Goal: Task Accomplishment & Management: Use online tool/utility

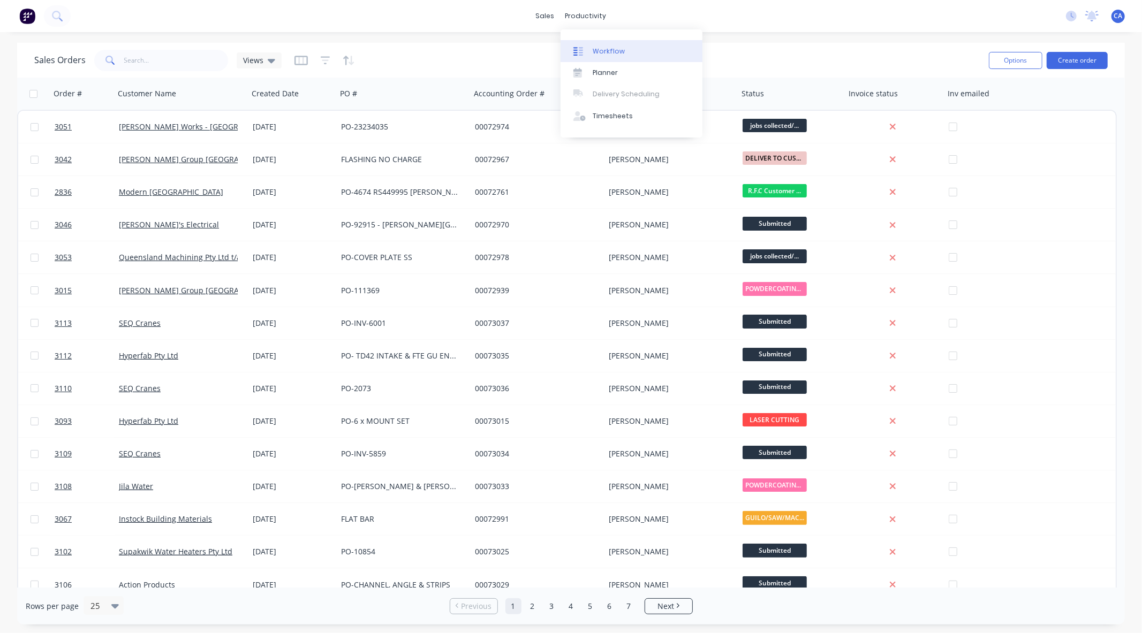
click at [600, 49] on div "Workflow" at bounding box center [609, 52] width 32 height 10
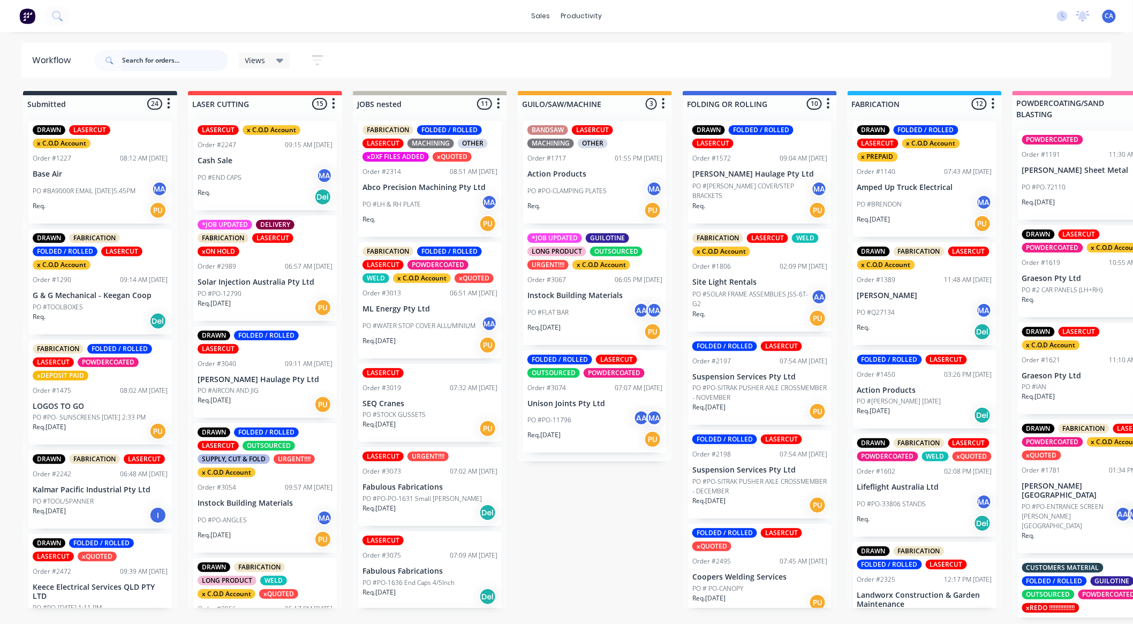
click at [170, 61] on input "text" at bounding box center [175, 60] width 106 height 21
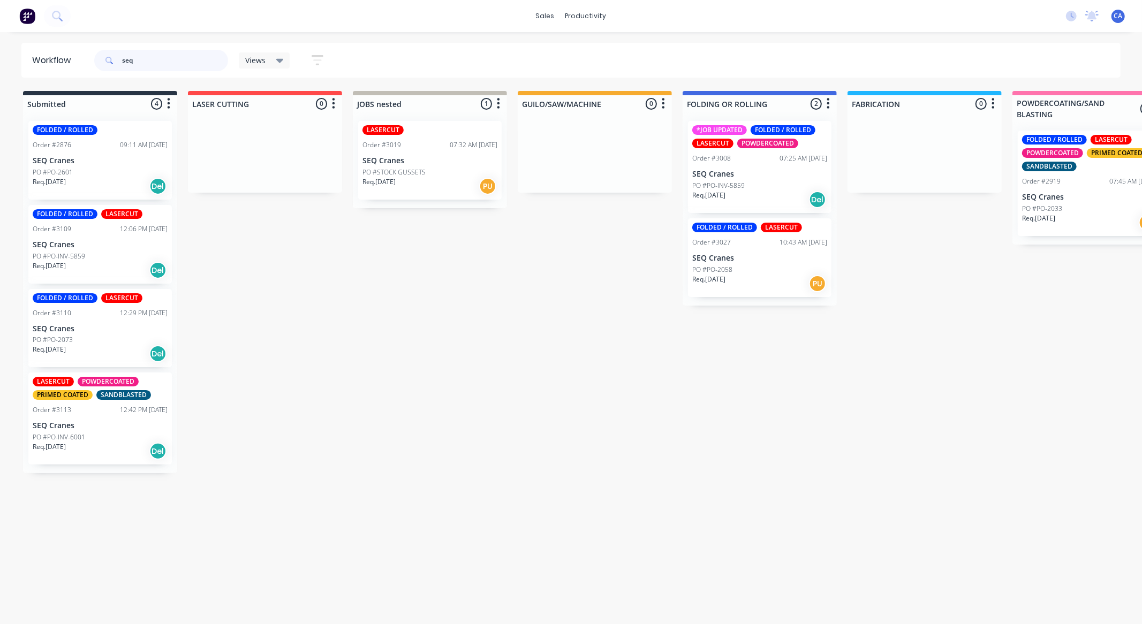
type input "seq"
click at [745, 194] on div "Req. [DATE] Del" at bounding box center [759, 200] width 135 height 18
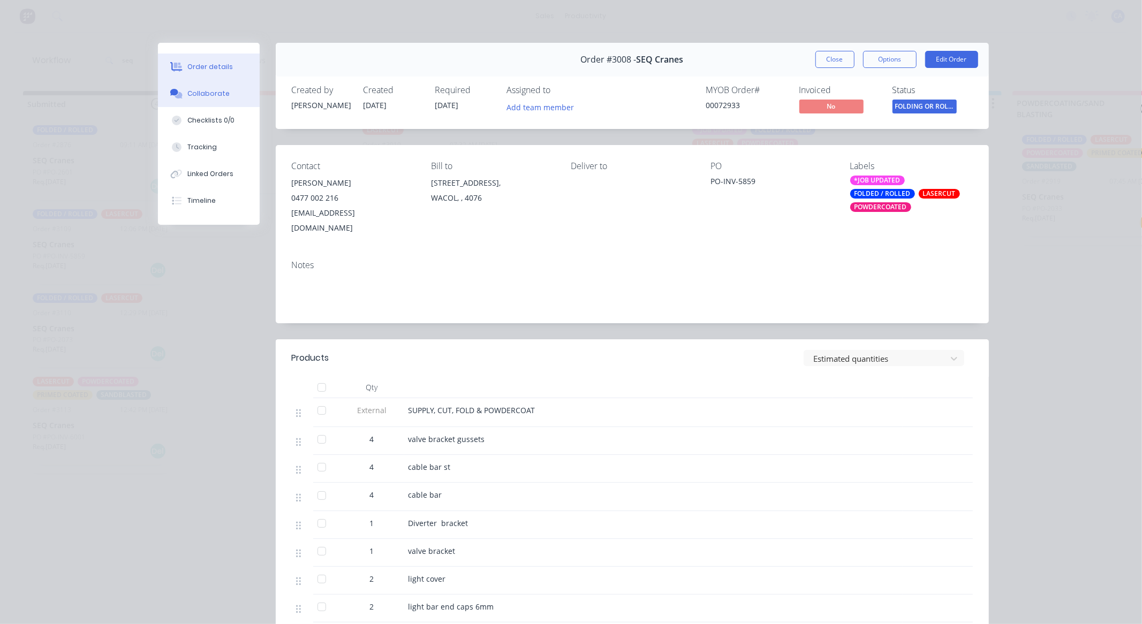
click at [212, 92] on div "Collaborate" at bounding box center [208, 94] width 42 height 10
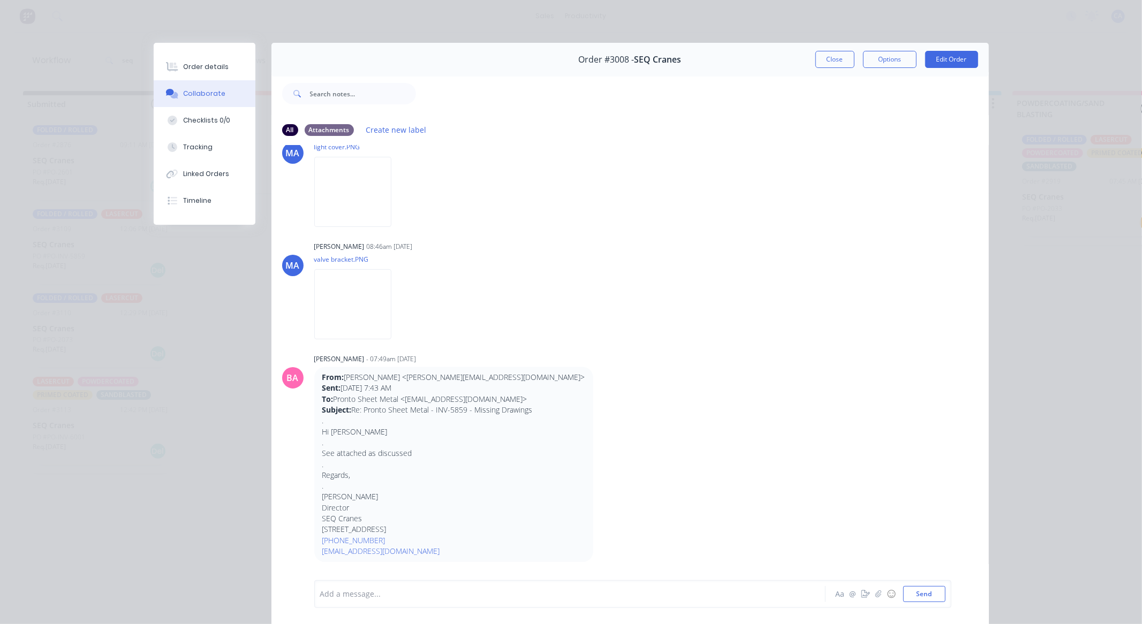
scroll to position [1825, 0]
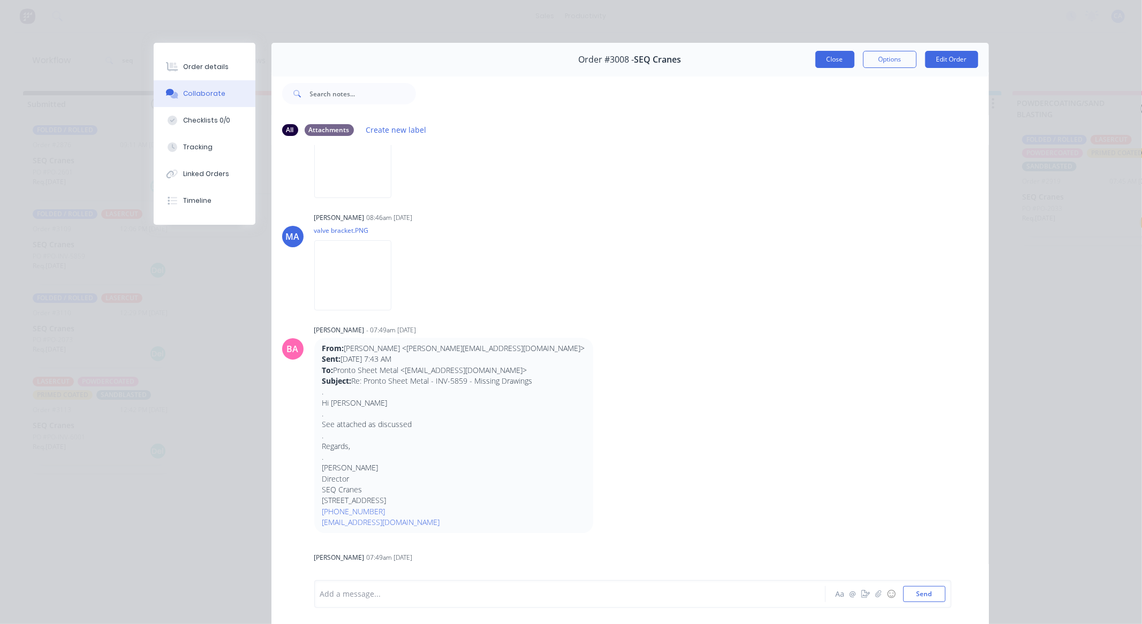
click at [827, 66] on button "Close" at bounding box center [834, 59] width 39 height 17
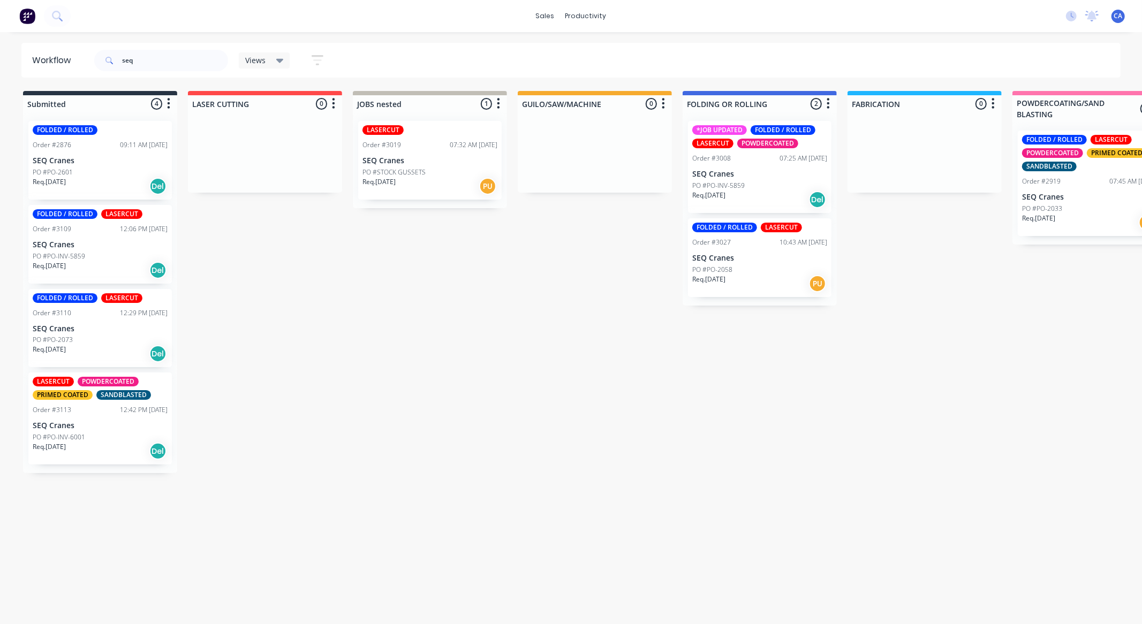
click at [742, 261] on p "SEQ Cranes" at bounding box center [759, 258] width 135 height 9
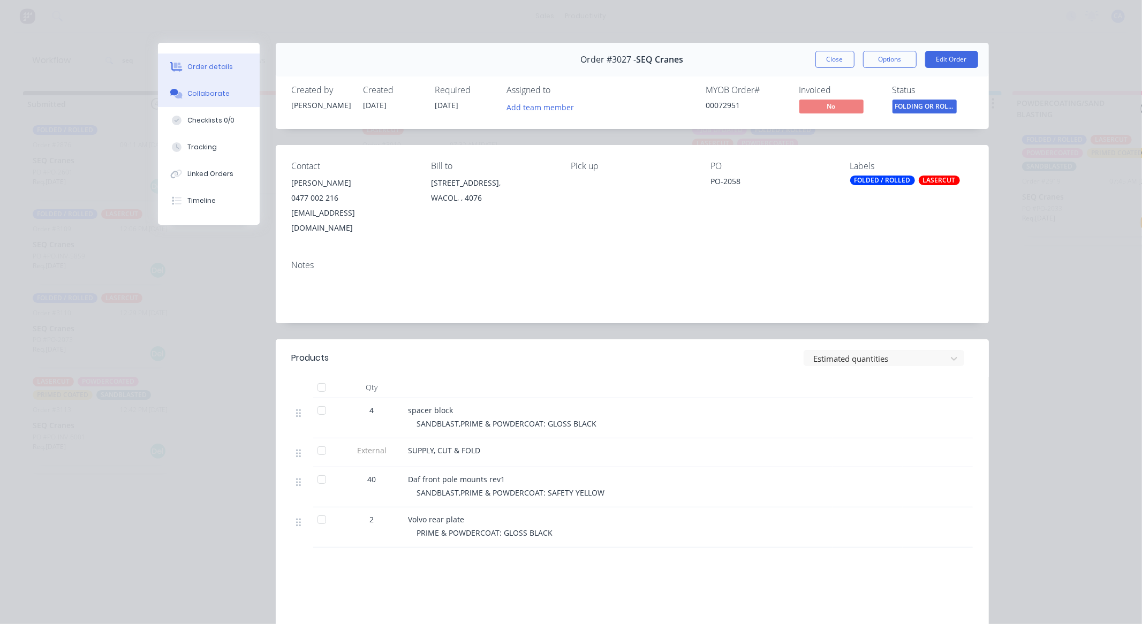
click at [227, 109] on button "Checklists 0/0" at bounding box center [209, 120] width 102 height 27
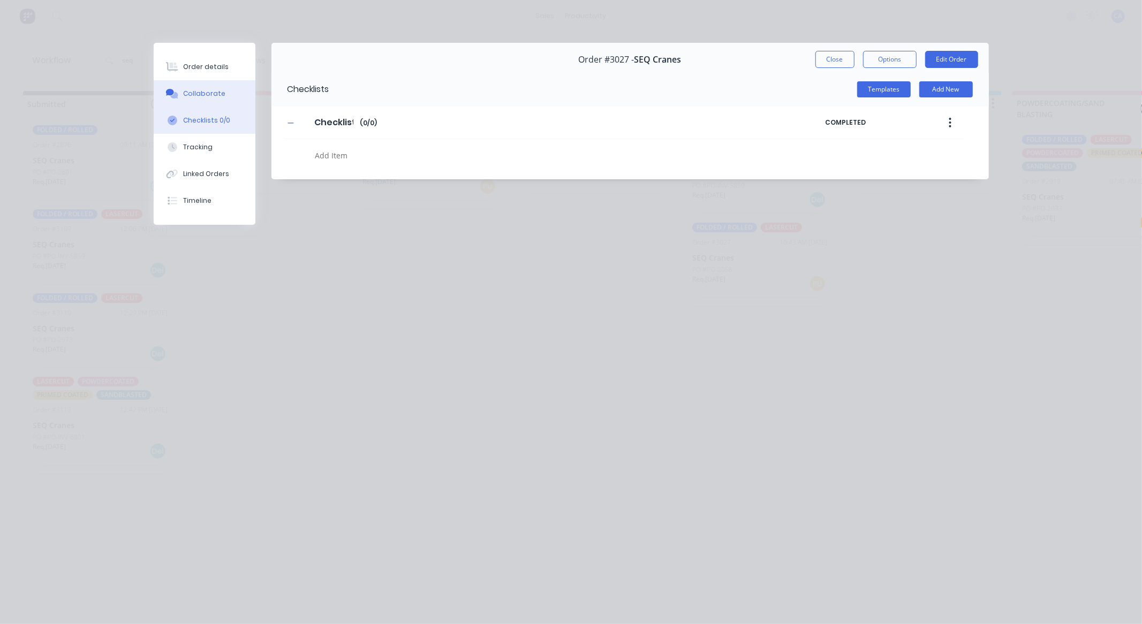
type textarea "x"
click at [217, 93] on div "Collaborate" at bounding box center [204, 94] width 42 height 10
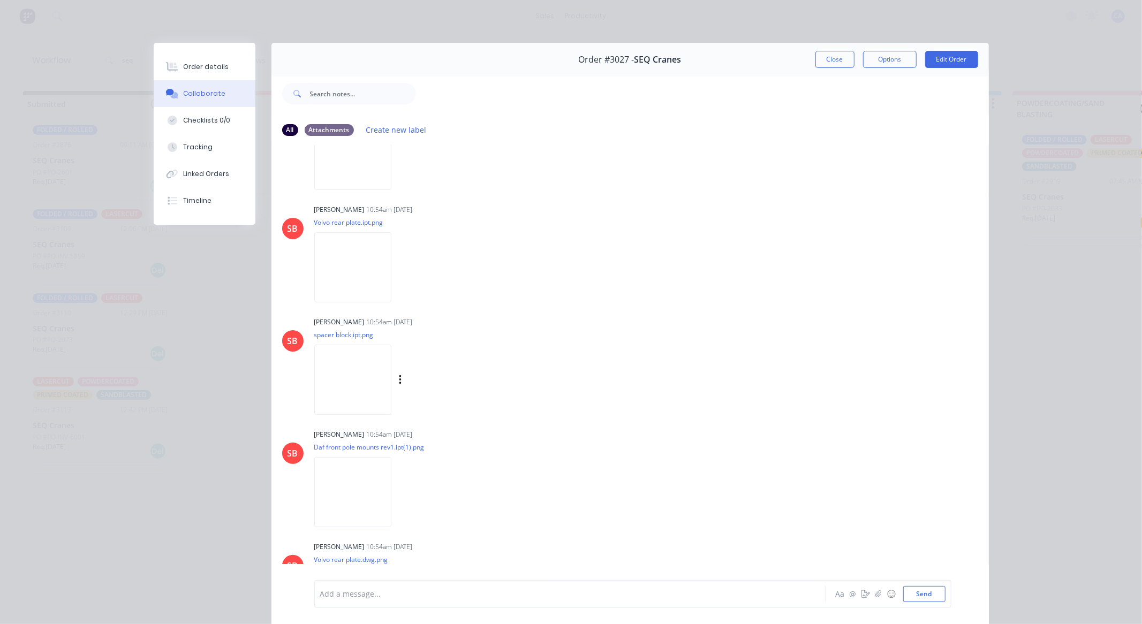
scroll to position [238, 0]
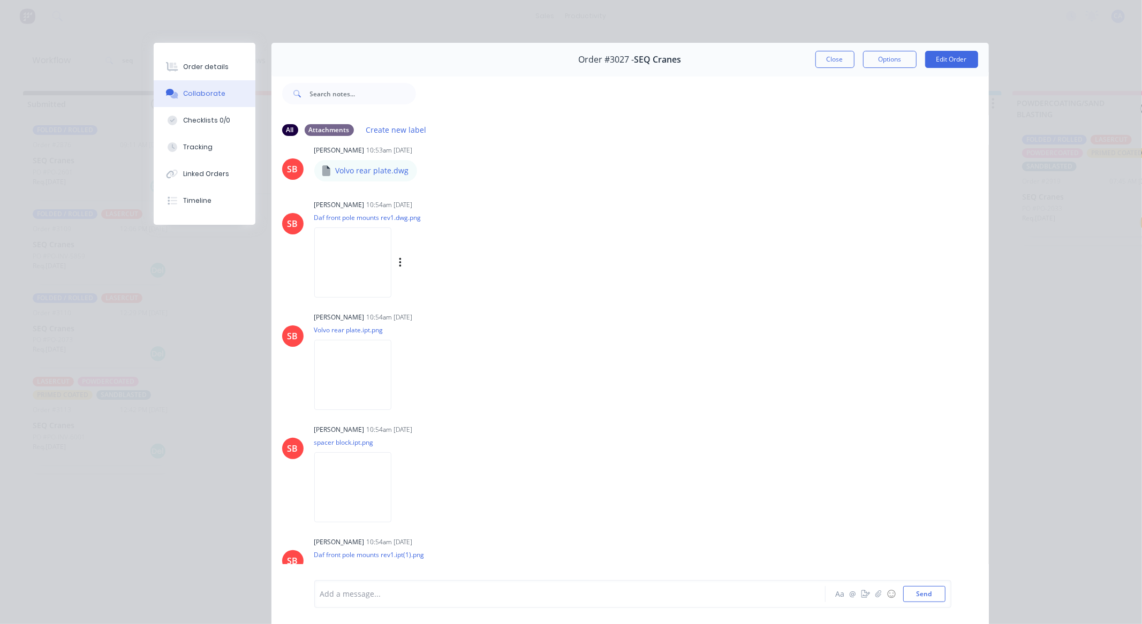
click at [354, 239] on img at bounding box center [352, 263] width 77 height 70
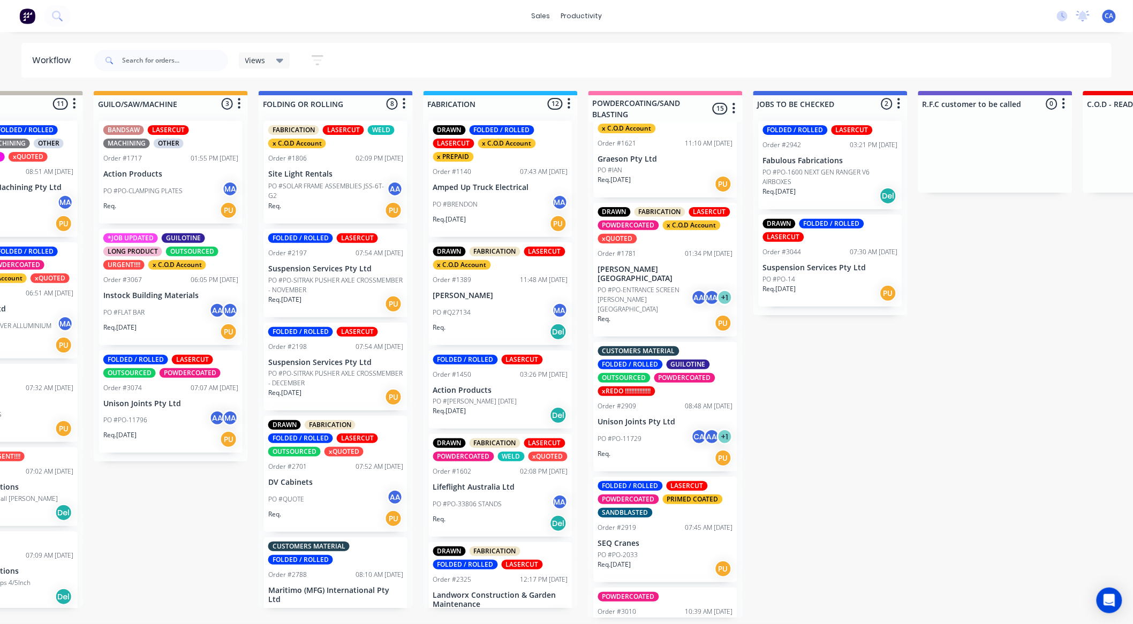
scroll to position [238, 0]
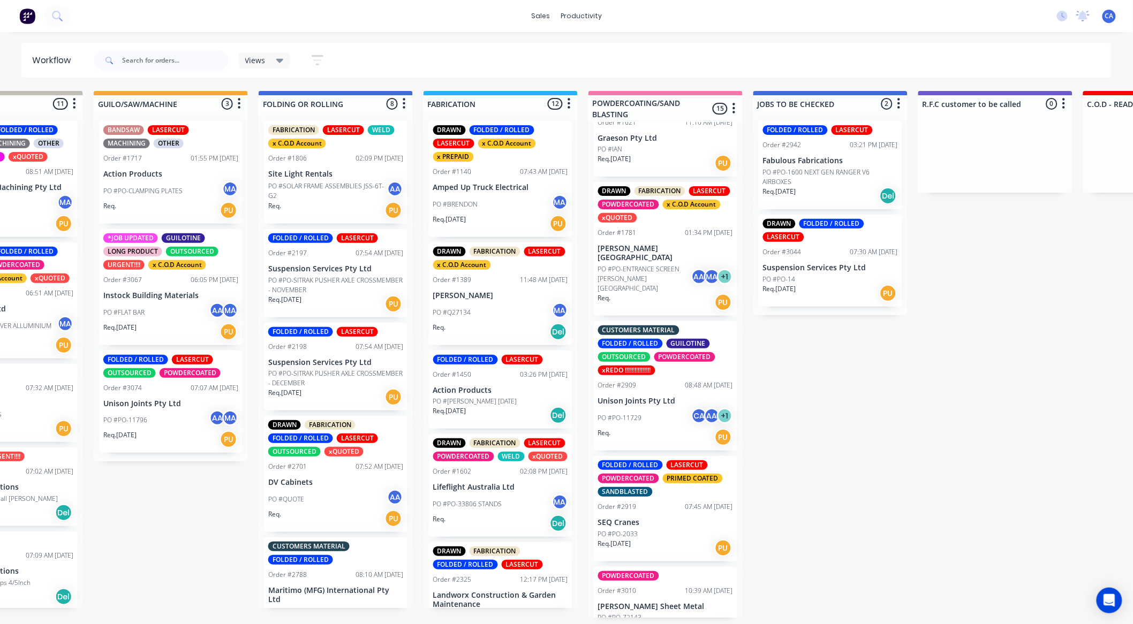
click at [661, 264] on p "PO #PO-ENTRANCE SCREEN [PERSON_NAME][GEOGRAPHIC_DATA]" at bounding box center [644, 278] width 93 height 29
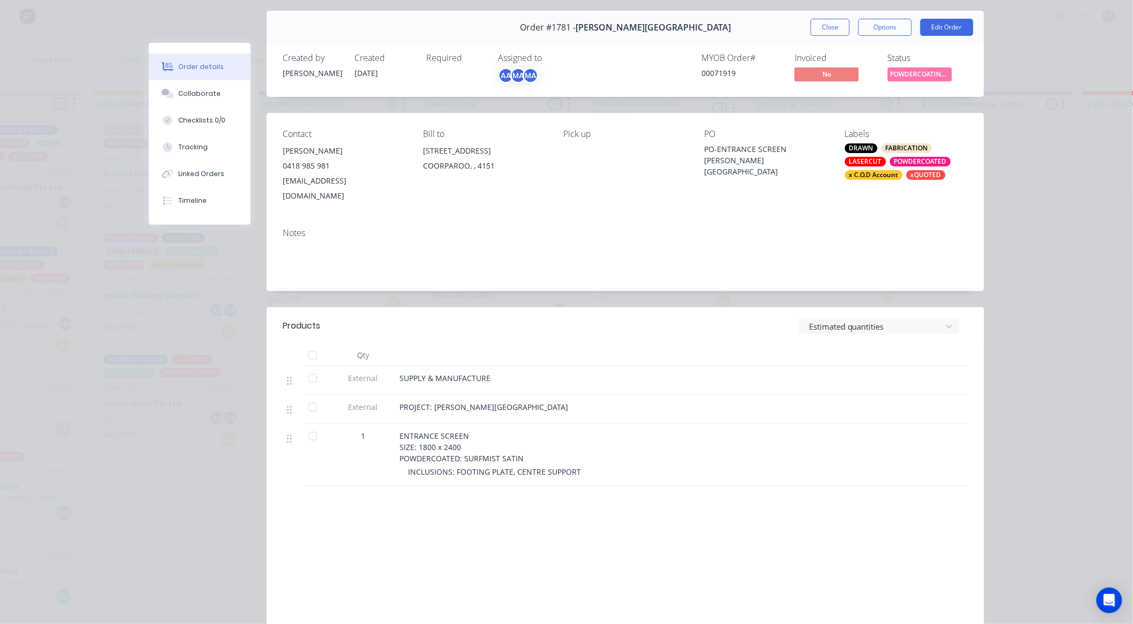
scroll to position [59, 0]
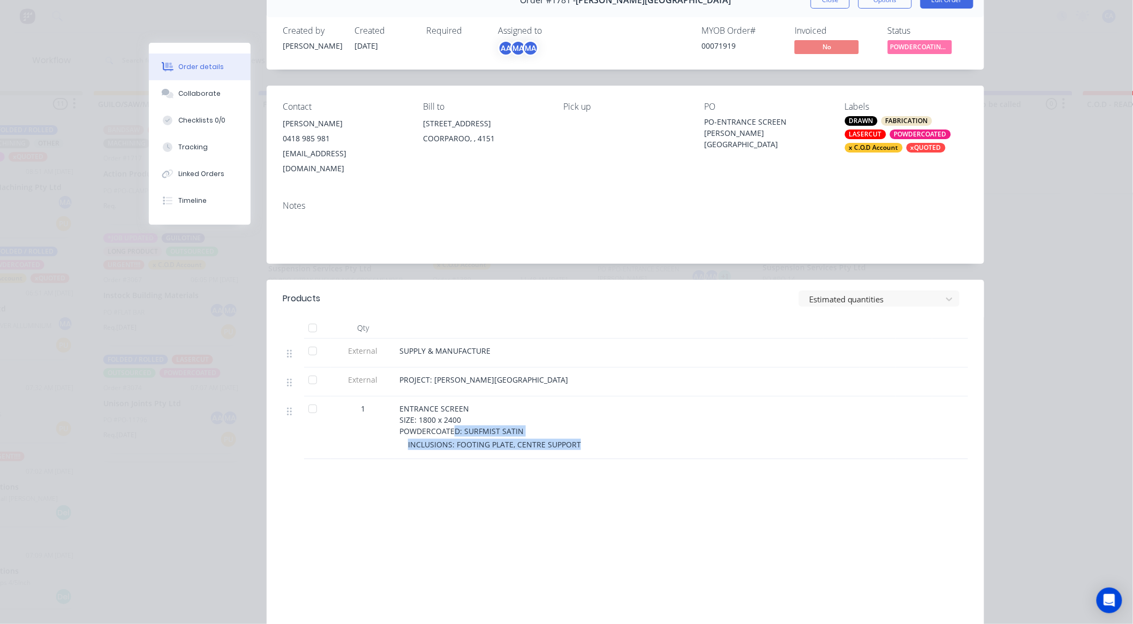
drag, startPoint x: 579, startPoint y: 432, endPoint x: 449, endPoint y: 421, distance: 130.5
click at [449, 421] on div "ENTRANCE SCREEN SIZE: 1800 x 2400 POWDERCOATED: SURFMIST SATIN INCLUSIONS: FOOT…" at bounding box center [609, 428] width 428 height 63
click at [419, 437] on div "ENTRANCE SCREEN SIZE: 1800 x 2400 POWDERCOATED: SURFMIST SATIN INCLUSIONS: FOOT…" at bounding box center [609, 428] width 428 height 63
click at [186, 102] on button "Collaborate" at bounding box center [200, 93] width 102 height 27
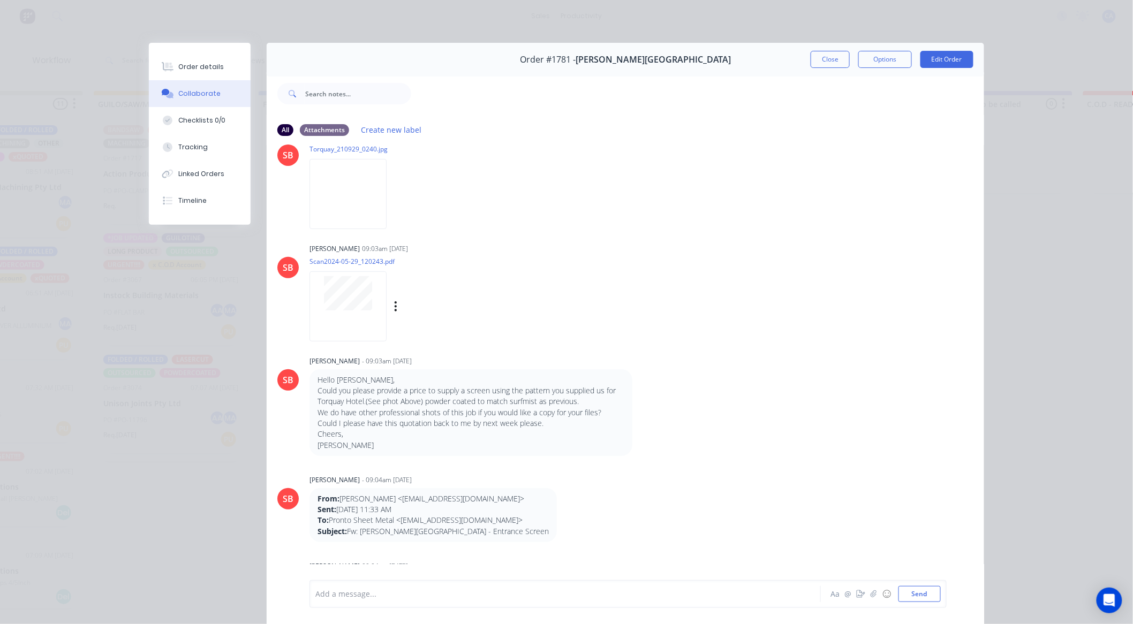
scroll to position [178, 0]
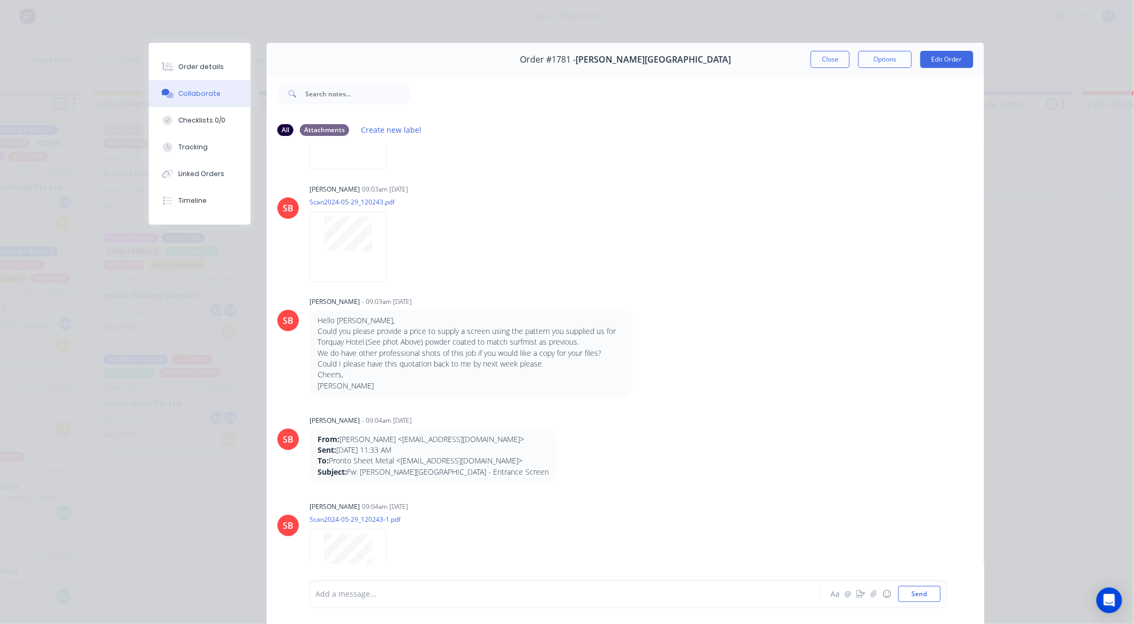
click at [828, 58] on button "Close" at bounding box center [830, 59] width 39 height 17
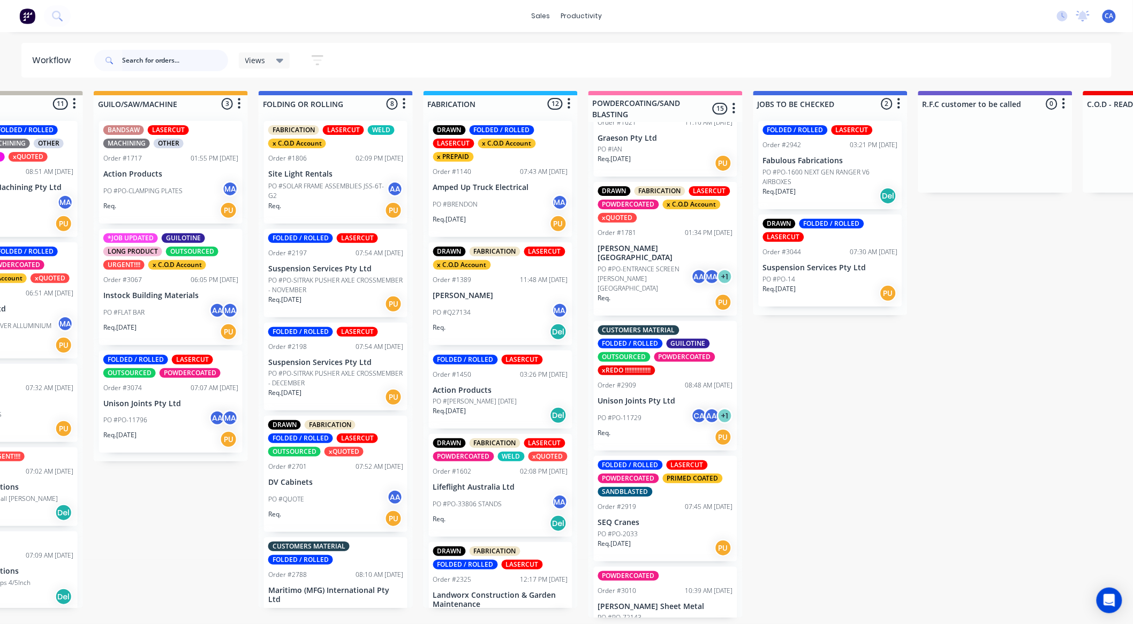
click at [149, 65] on input "text" at bounding box center [175, 60] width 106 height 21
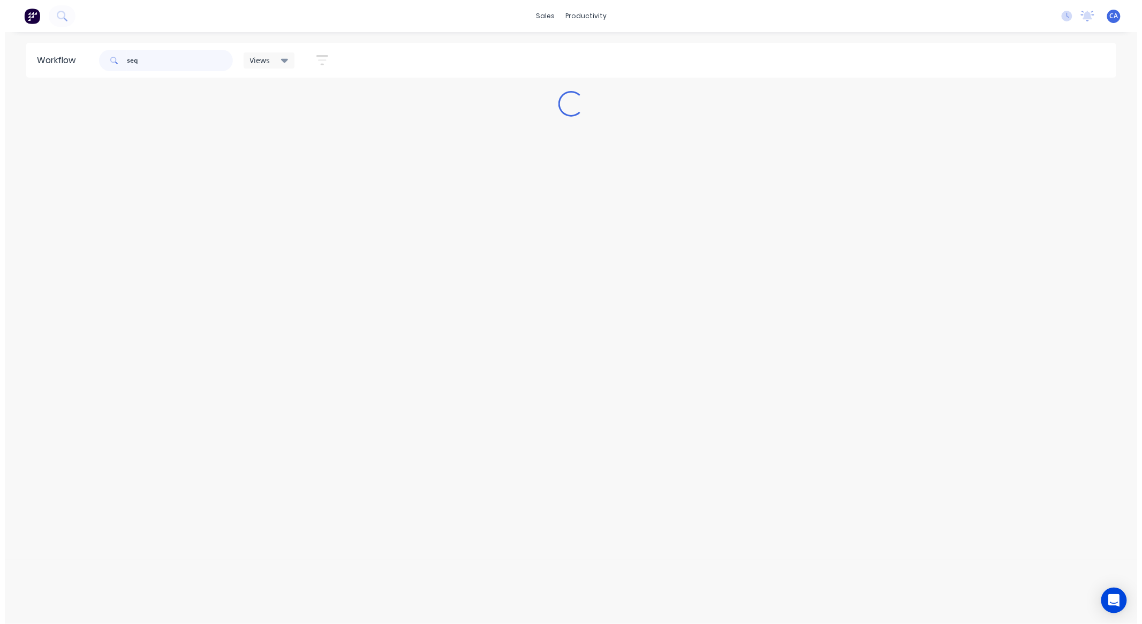
scroll to position [0, 0]
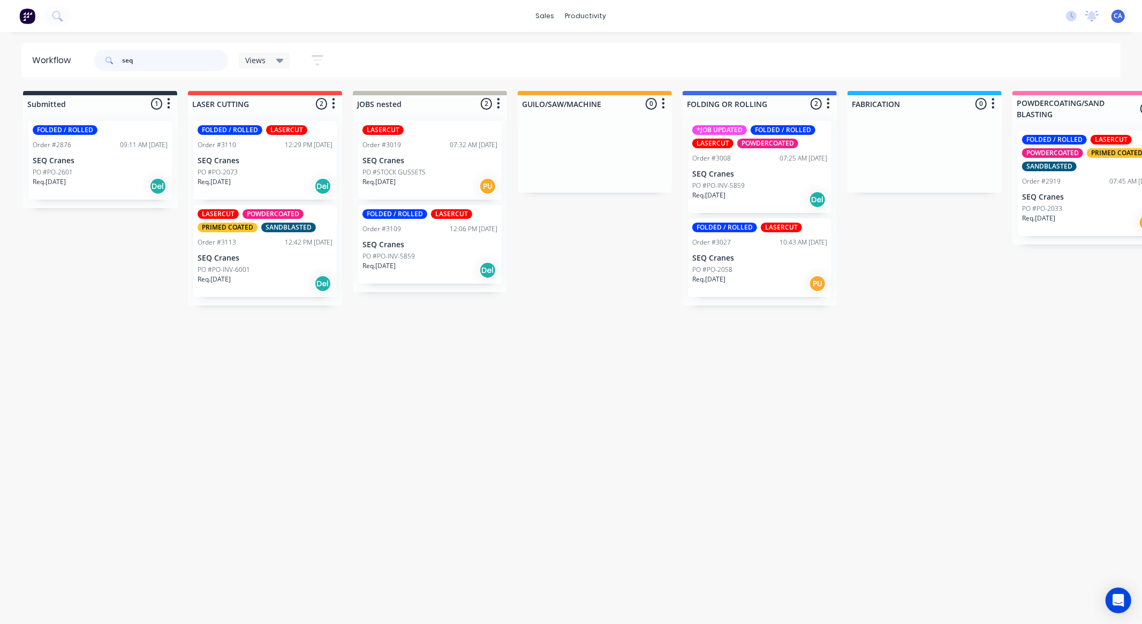
type input "seq"
click at [748, 276] on div "Req. 25/09/25 PU" at bounding box center [759, 284] width 135 height 18
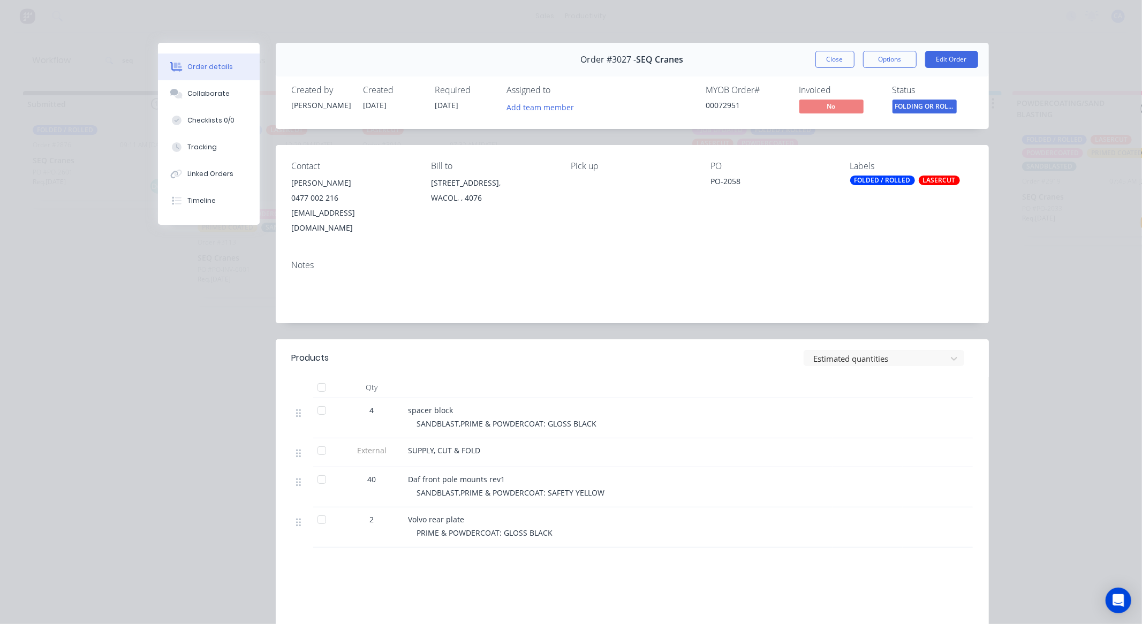
scroll to position [133, 0]
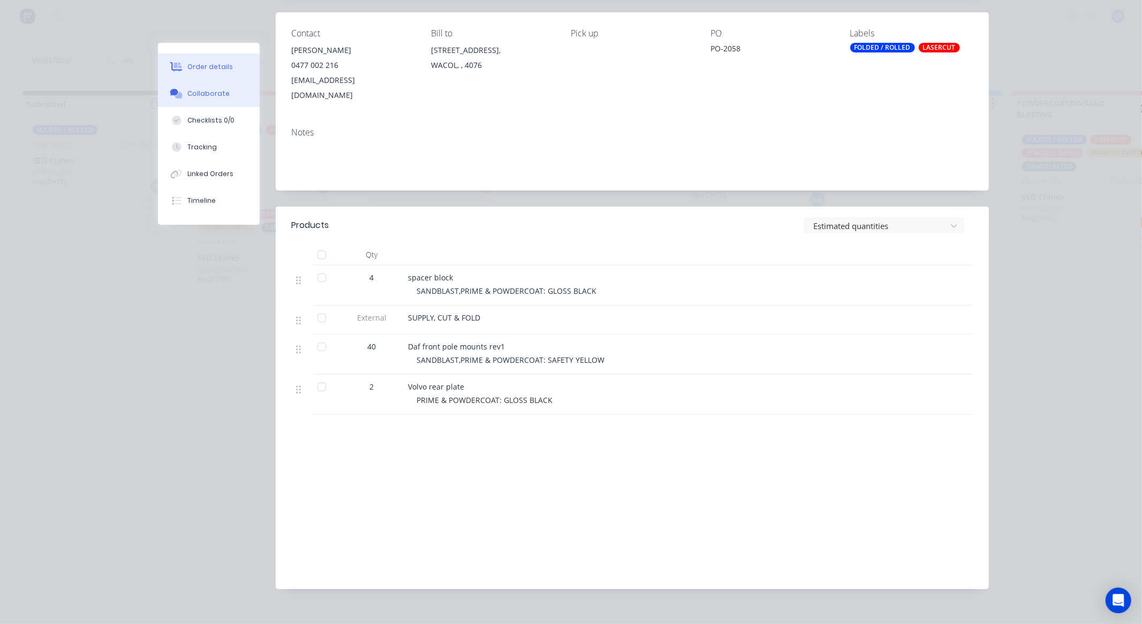
click at [214, 95] on div "Collaborate" at bounding box center [208, 94] width 42 height 10
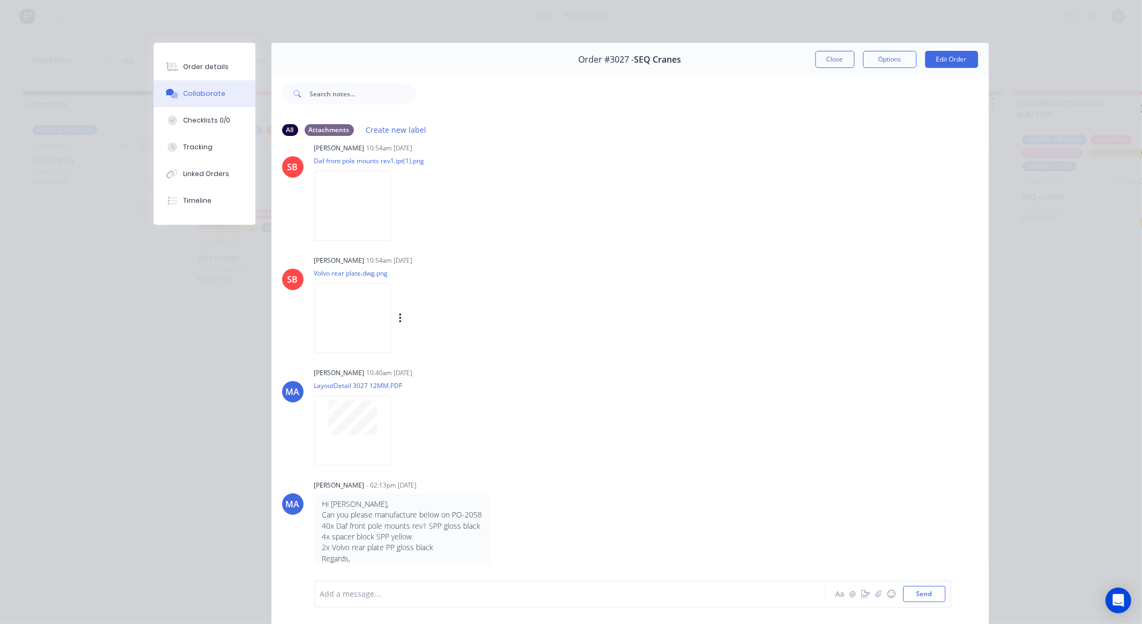
scroll to position [655, 0]
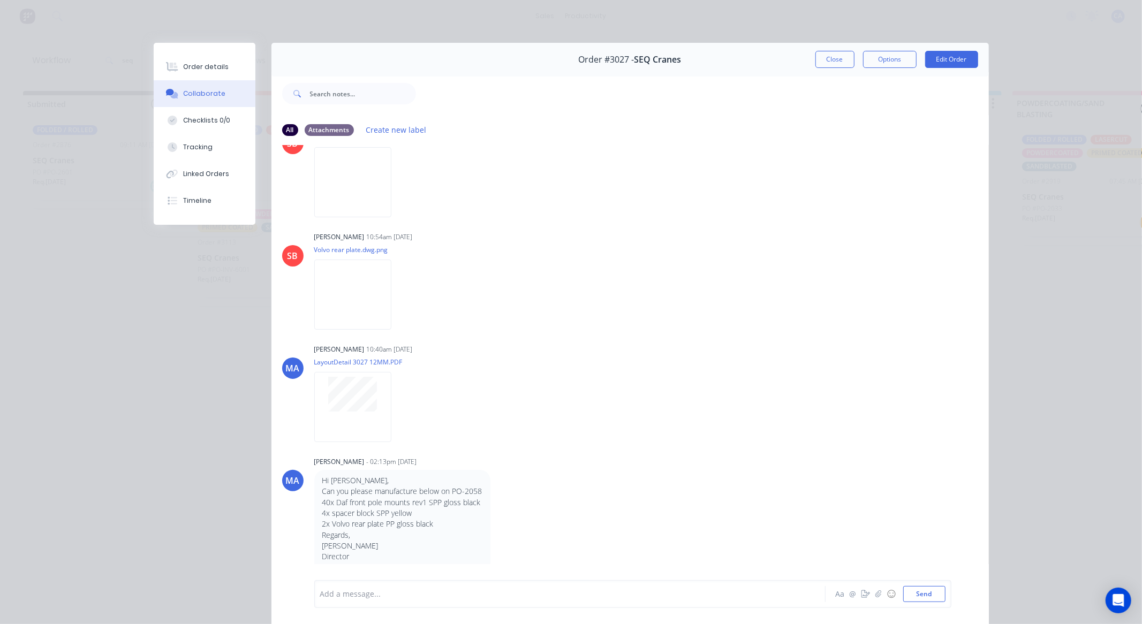
click at [836, 47] on div "Order #3027 - SEQ Cranes Close Options Edit Order" at bounding box center [629, 60] width 717 height 34
click at [833, 61] on button "Close" at bounding box center [834, 59] width 39 height 17
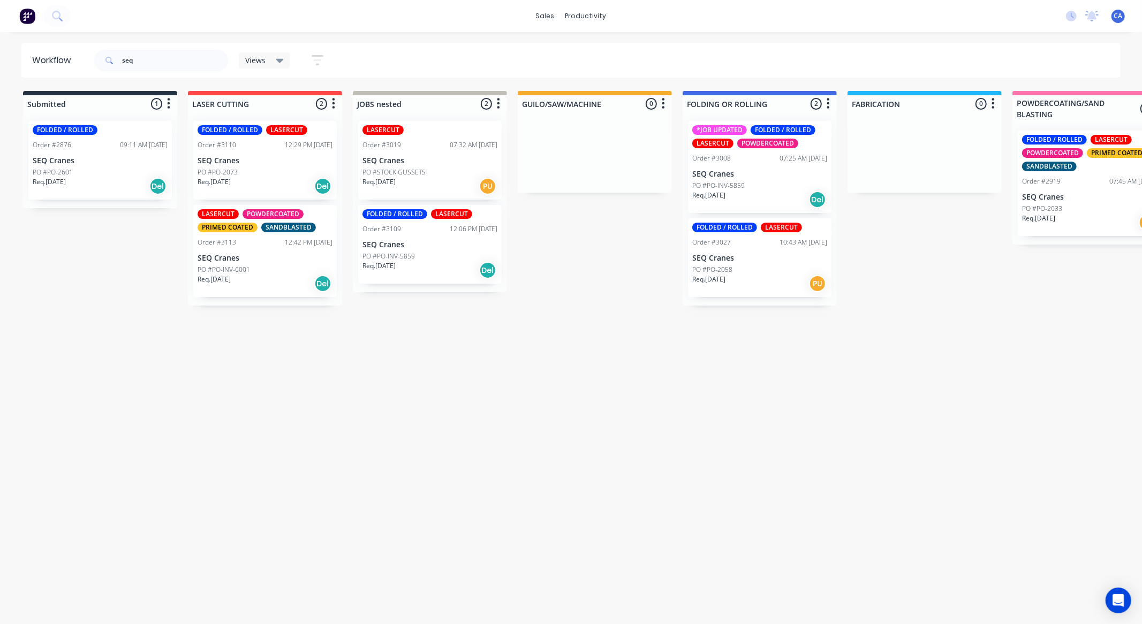
click at [750, 167] on div "*JOB UPDATED FOLDED / ROLLED LASERCUT POWDERCOATED Order #3008 07:25 AM 24/09/2…" at bounding box center [759, 167] width 143 height 92
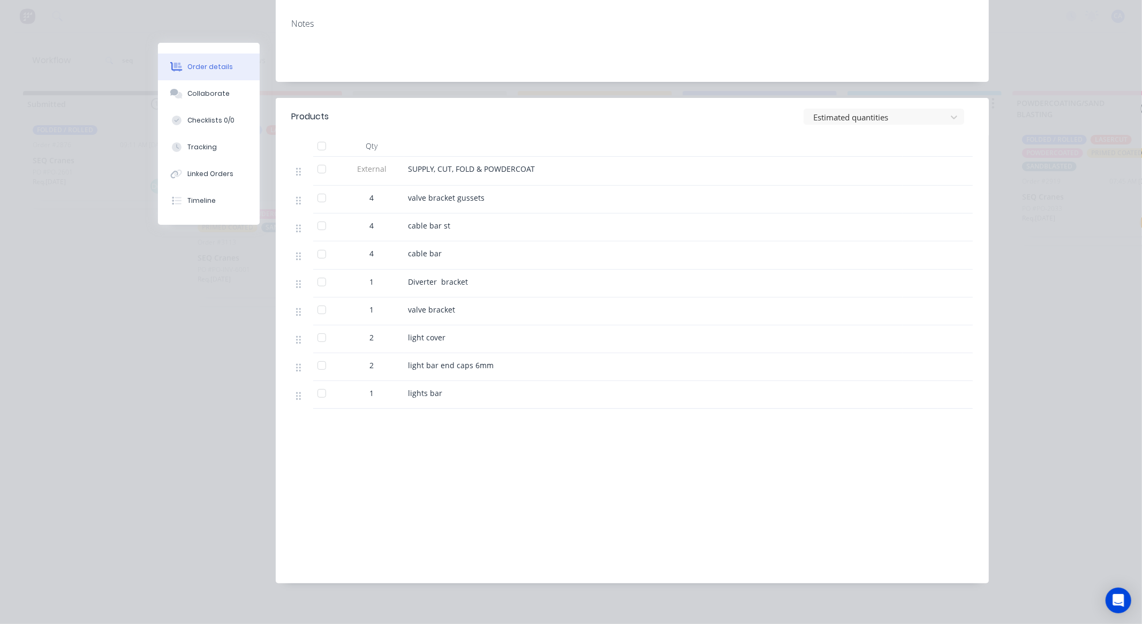
scroll to position [243, 0]
drag, startPoint x: 200, startPoint y: 100, endPoint x: 266, endPoint y: 111, distance: 66.3
click at [200, 95] on button "Collaborate" at bounding box center [209, 93] width 102 height 27
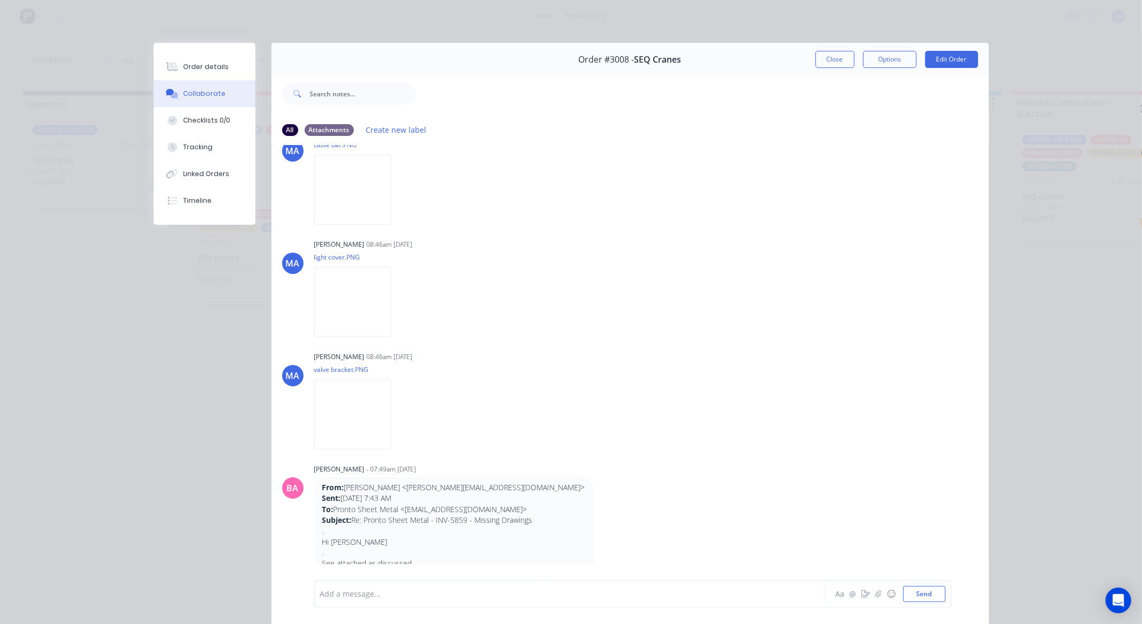
scroll to position [1825, 0]
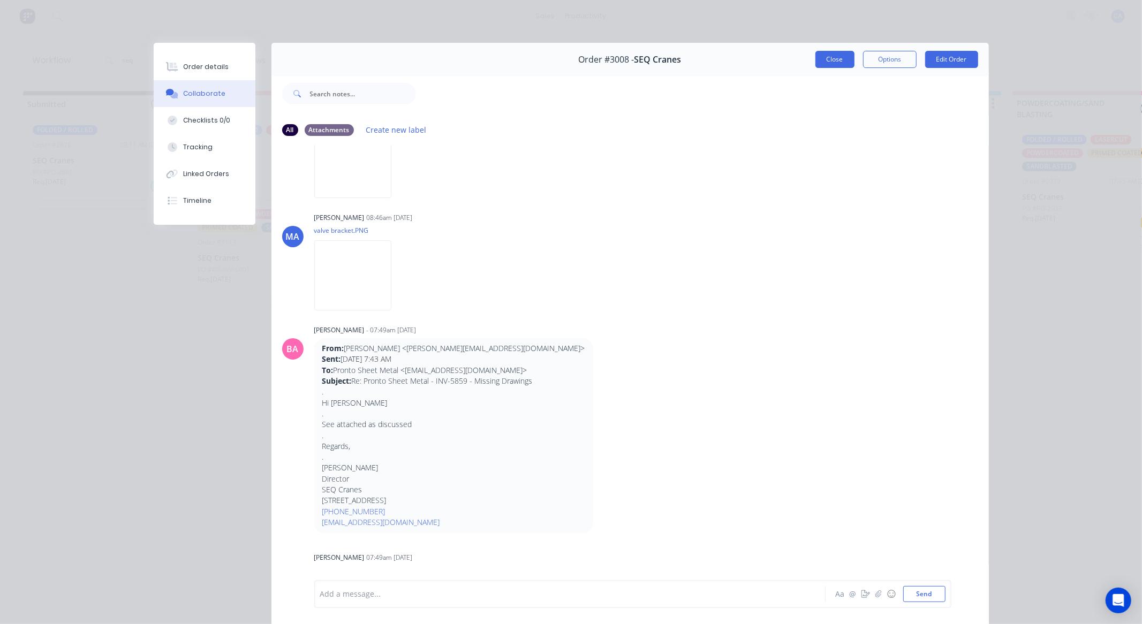
click at [837, 65] on button "Close" at bounding box center [834, 59] width 39 height 17
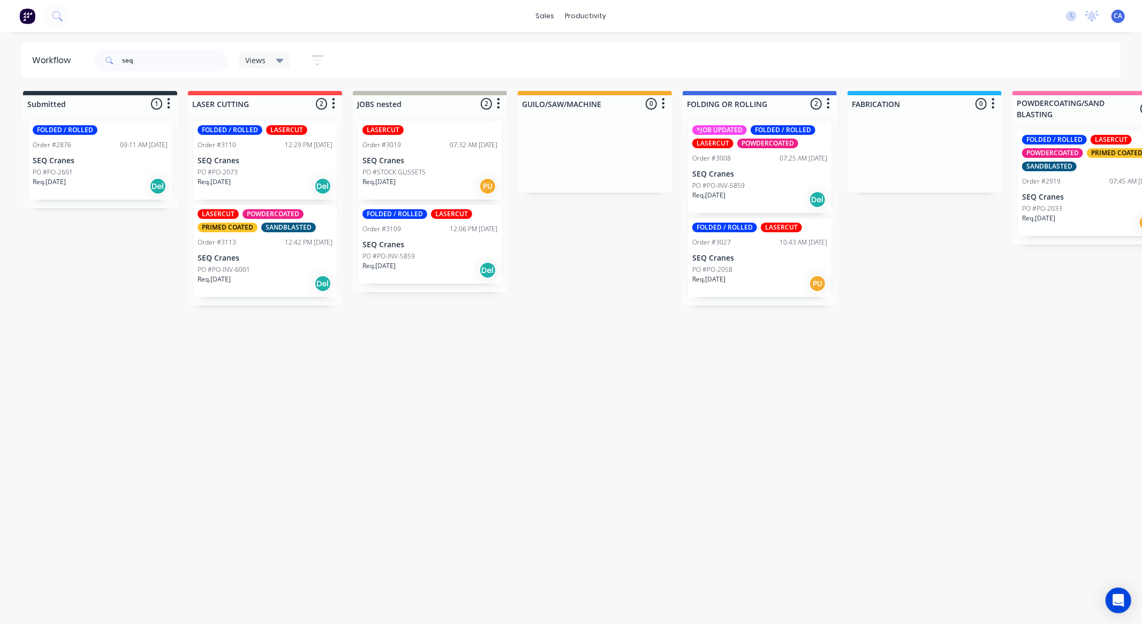
click at [426, 156] on p "SEQ Cranes" at bounding box center [429, 160] width 135 height 9
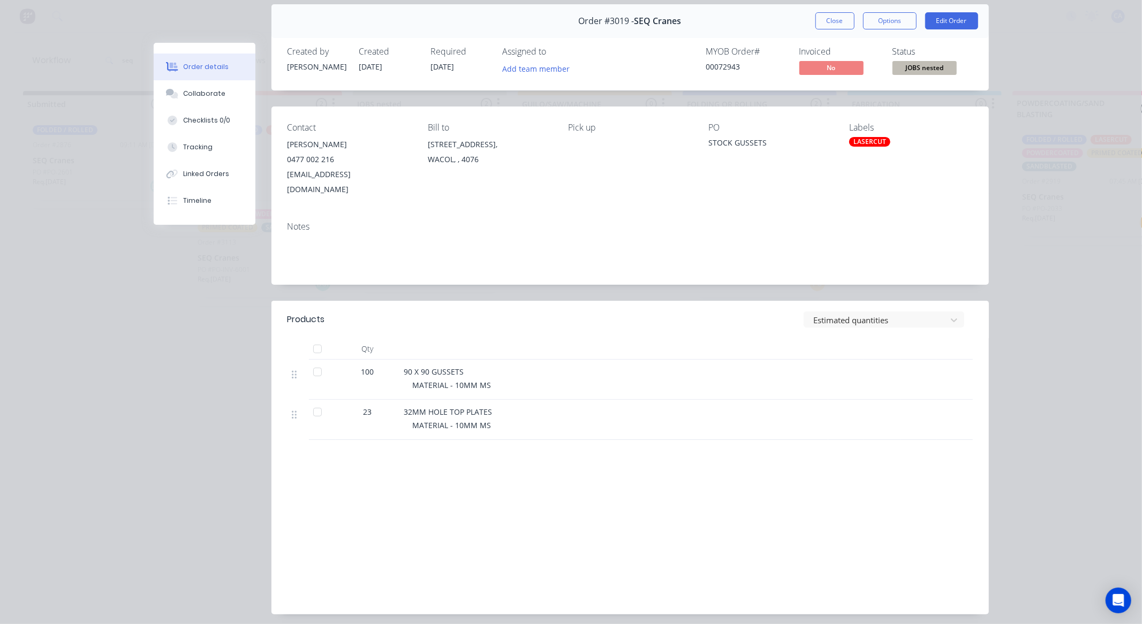
scroll to position [59, 0]
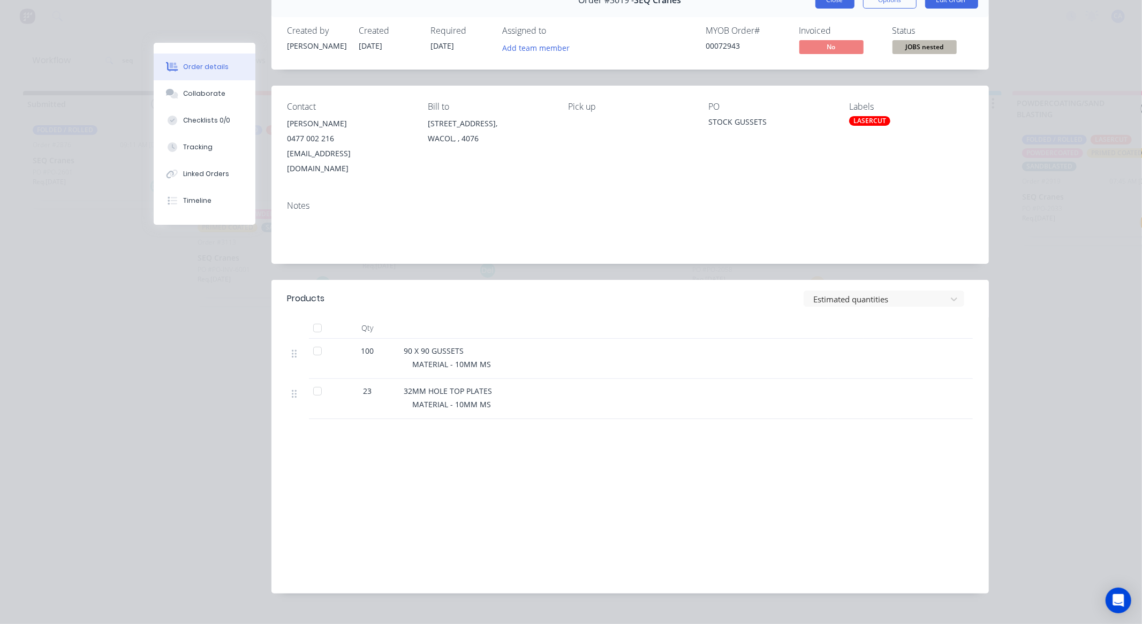
click at [842, 2] on button "Close" at bounding box center [834, -1] width 39 height 17
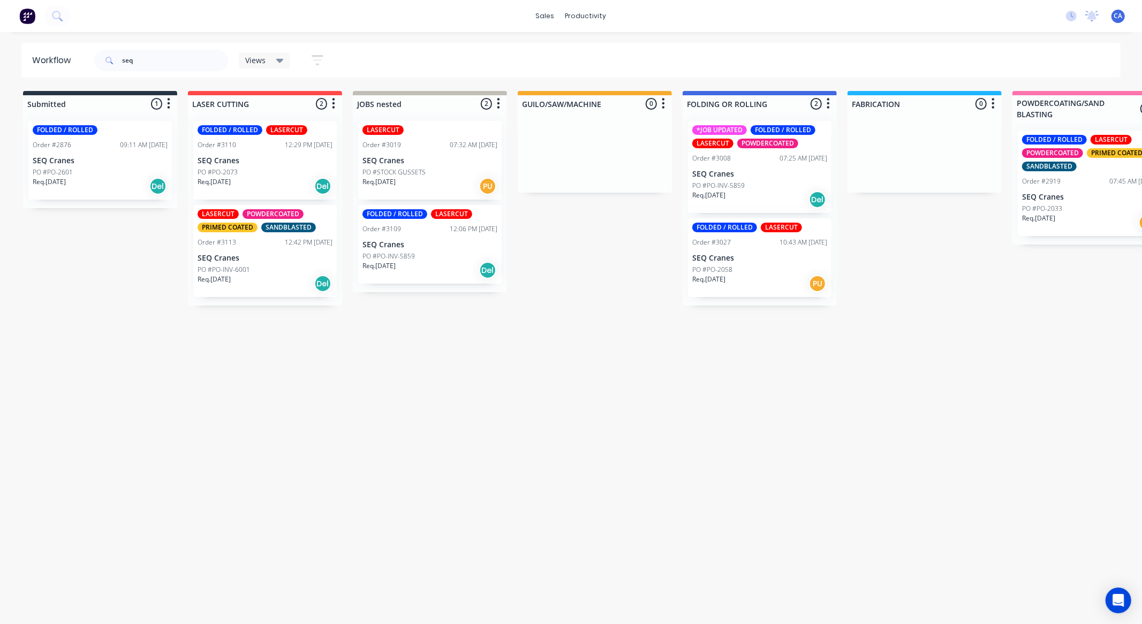
click at [415, 252] on div "PO #PO-INV-5859" at bounding box center [429, 257] width 135 height 10
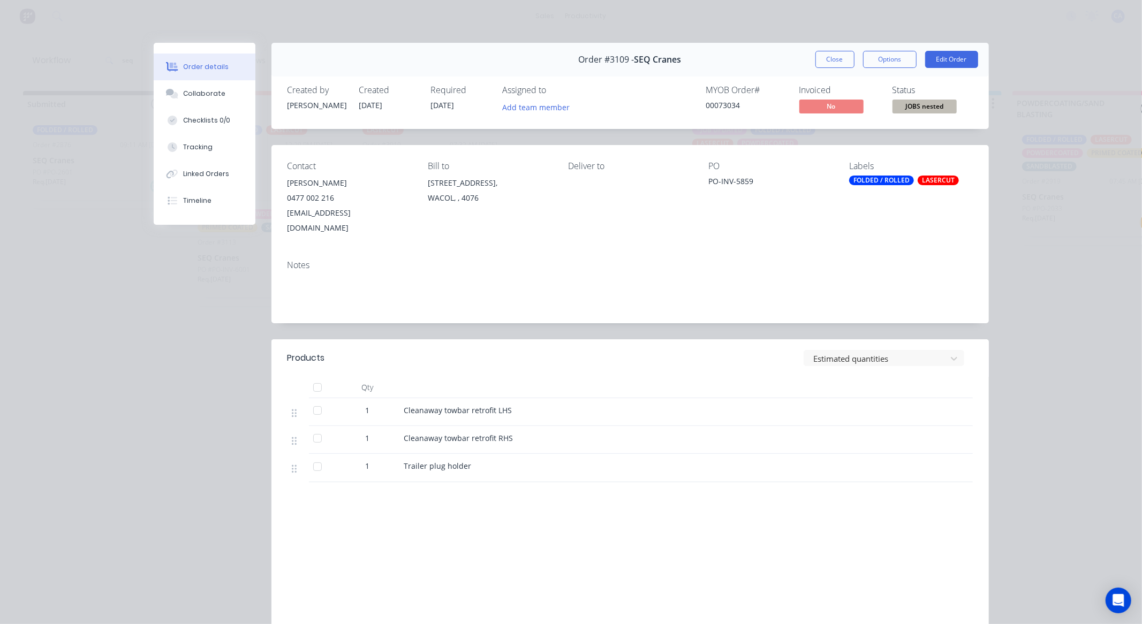
click at [222, 78] on button "Order details" at bounding box center [205, 67] width 102 height 27
click at [218, 94] on button "Collaborate" at bounding box center [205, 93] width 102 height 27
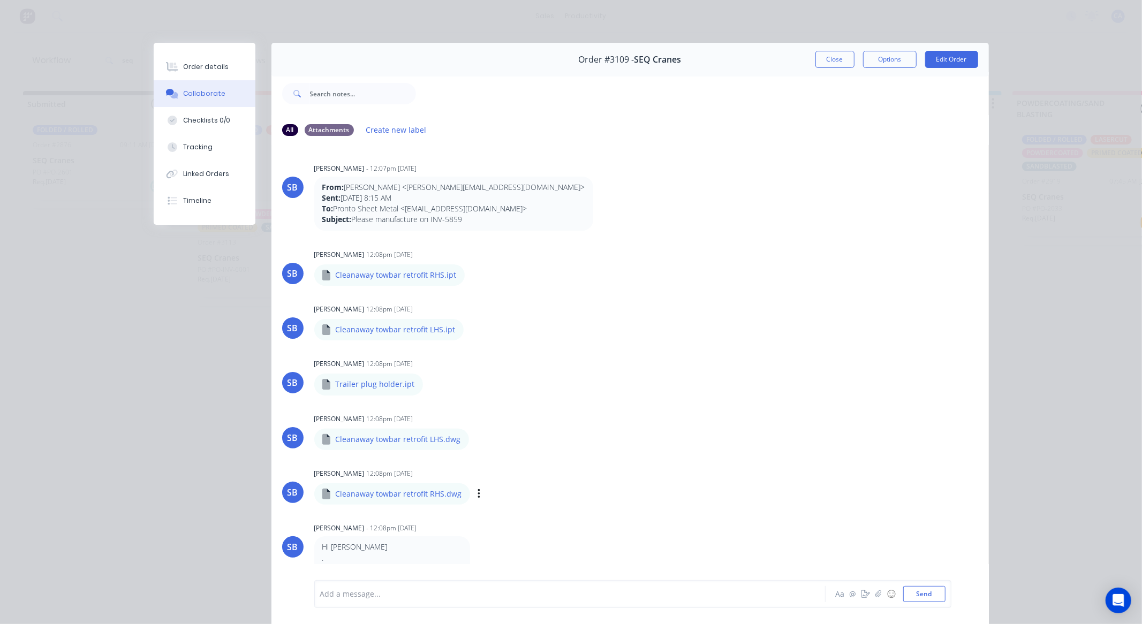
scroll to position [0, 0]
click at [833, 59] on button "Close" at bounding box center [834, 59] width 39 height 17
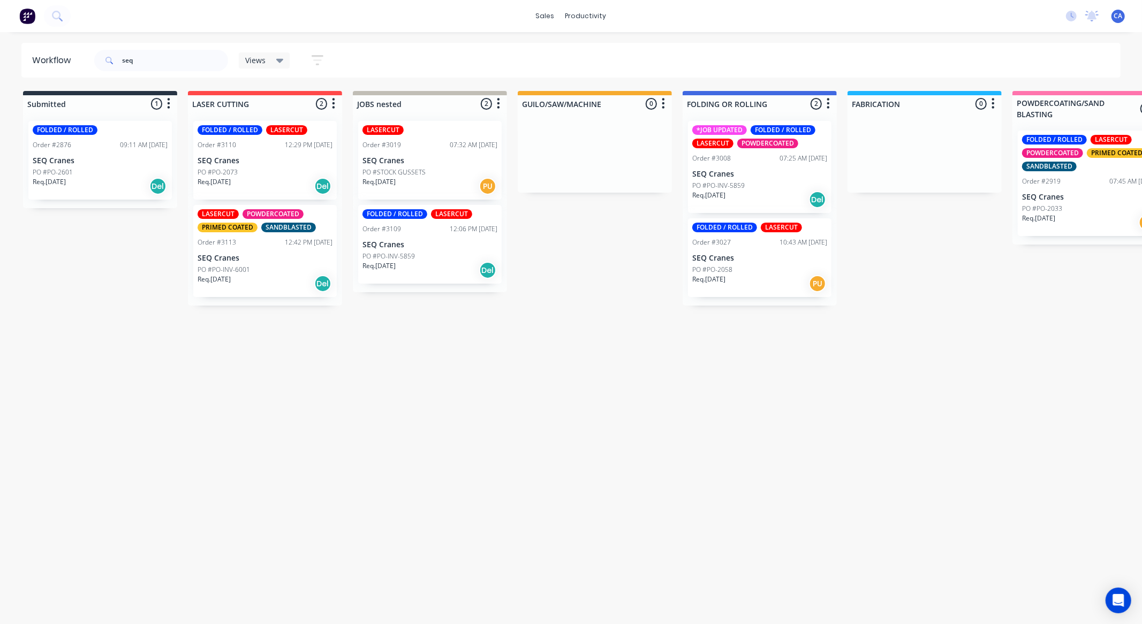
click at [424, 261] on div "Req. 03/10/25 Del" at bounding box center [429, 270] width 135 height 18
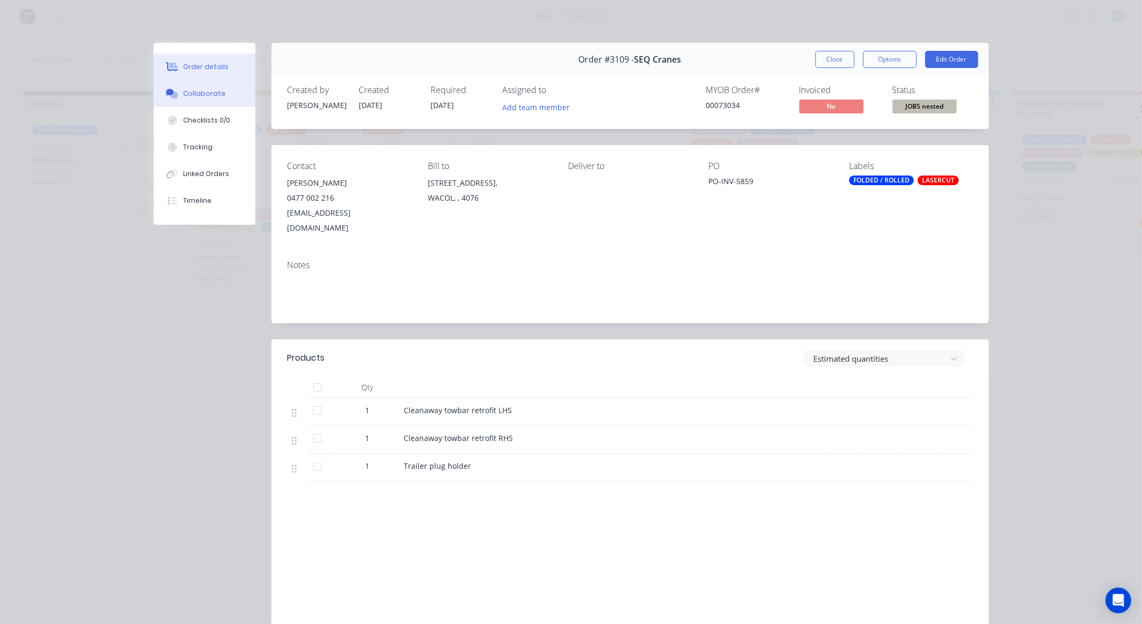
click at [197, 92] on div "Collaborate" at bounding box center [204, 94] width 42 height 10
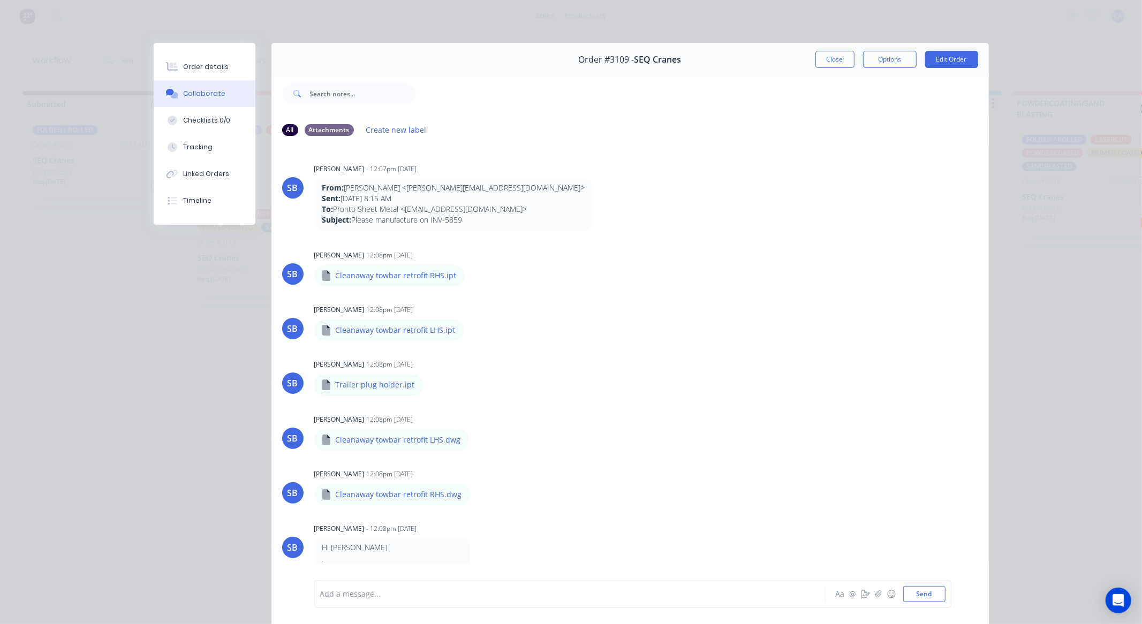
scroll to position [100, 0]
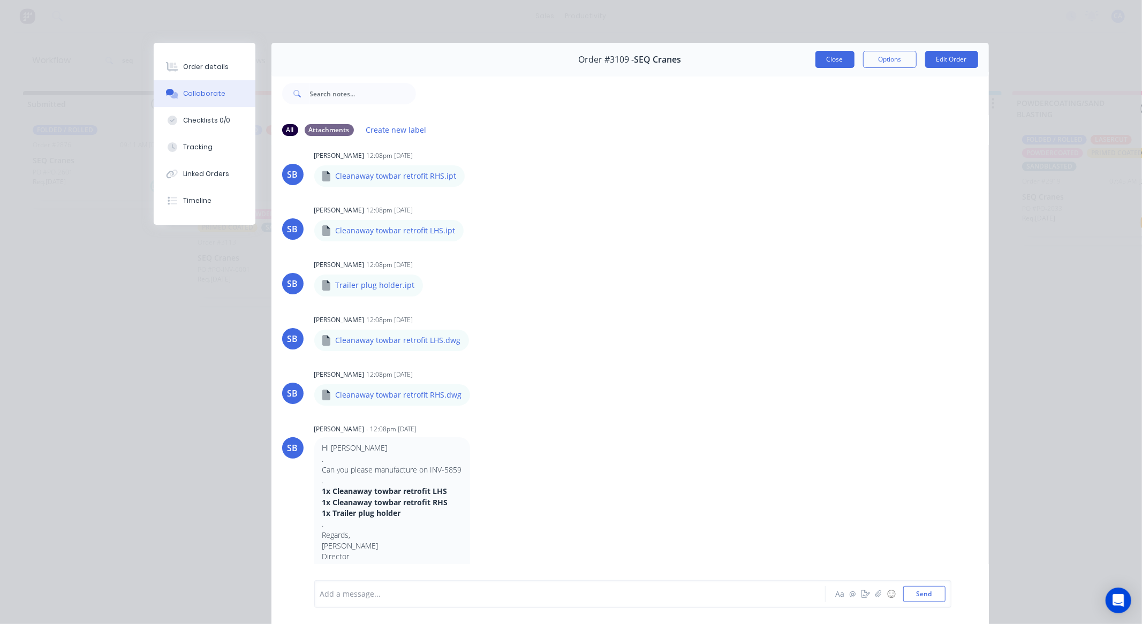
click at [836, 62] on button "Close" at bounding box center [834, 59] width 39 height 17
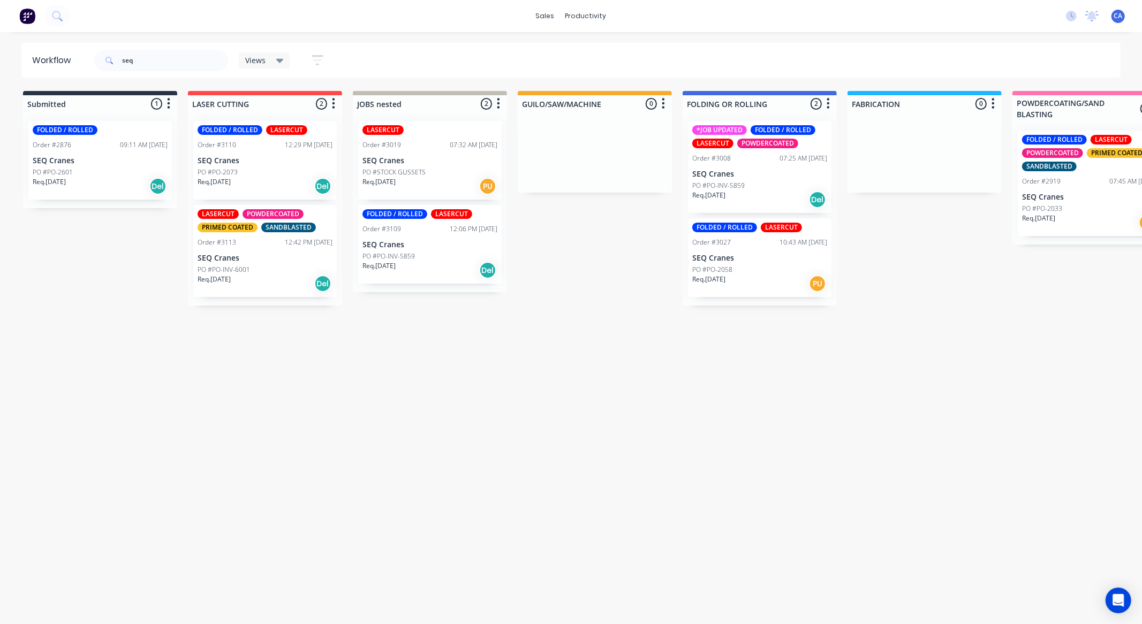
click at [261, 143] on div "Order #3110 12:29 PM 03/10/25" at bounding box center [265, 145] width 135 height 10
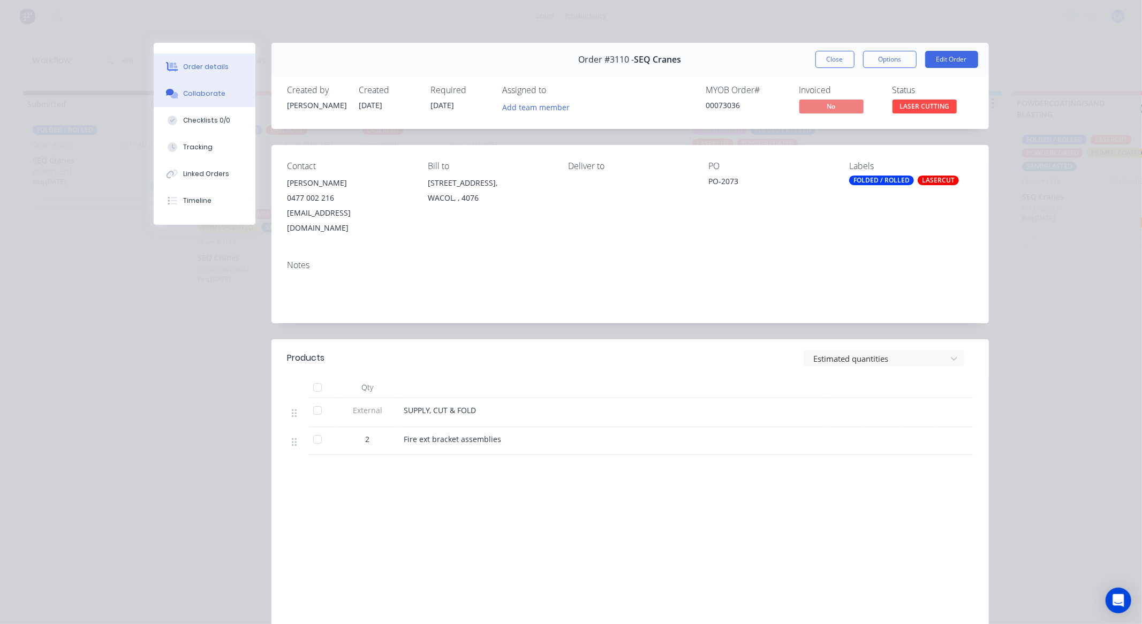
click at [209, 86] on button "Collaborate" at bounding box center [205, 93] width 102 height 27
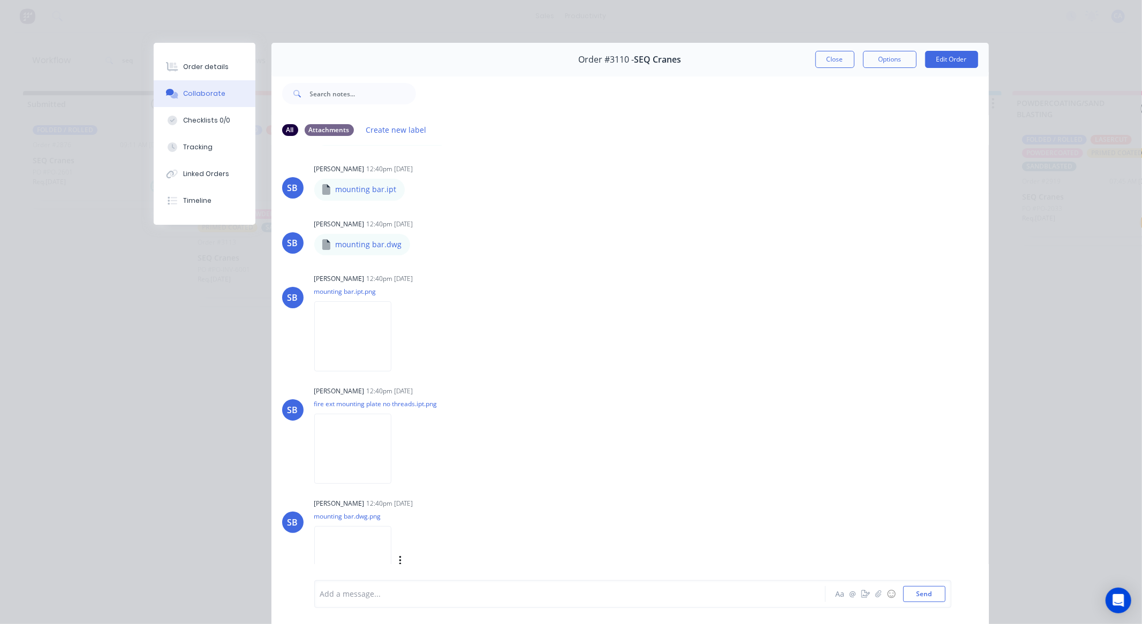
scroll to position [350, 0]
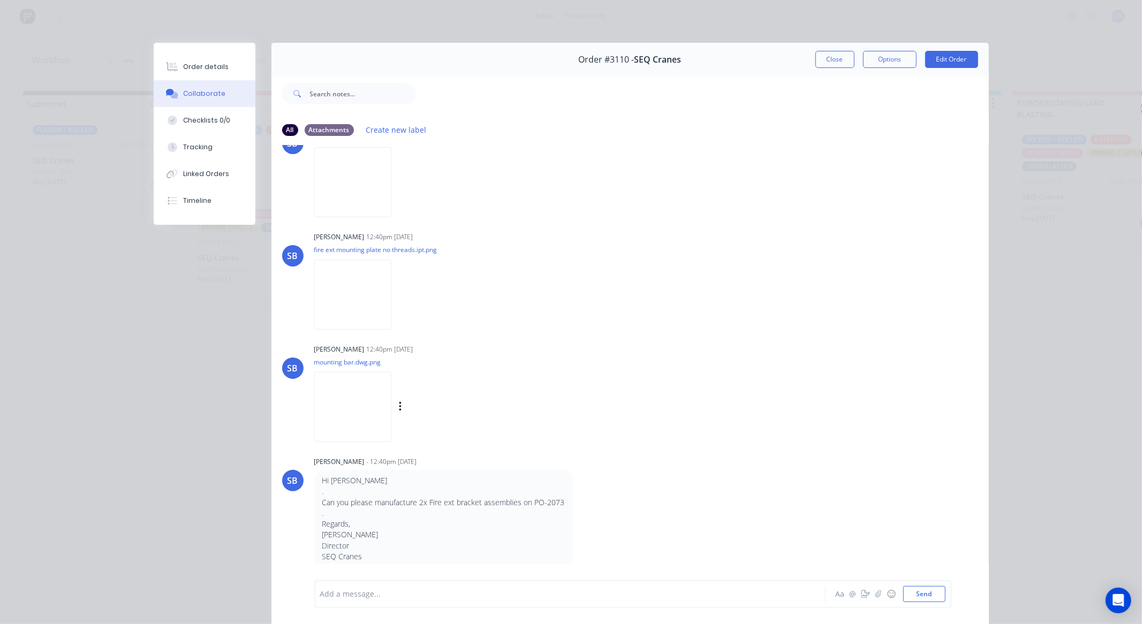
click at [381, 402] on img at bounding box center [352, 407] width 77 height 70
click at [831, 59] on button "Close" at bounding box center [834, 59] width 39 height 17
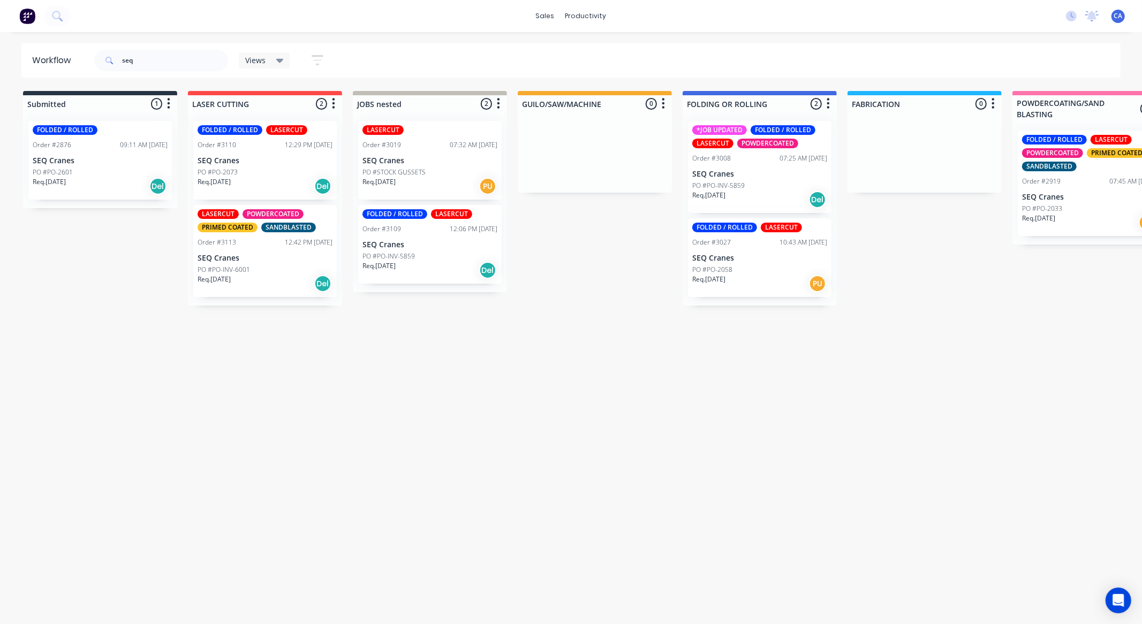
click at [256, 260] on p "SEQ Cranes" at bounding box center [265, 258] width 135 height 9
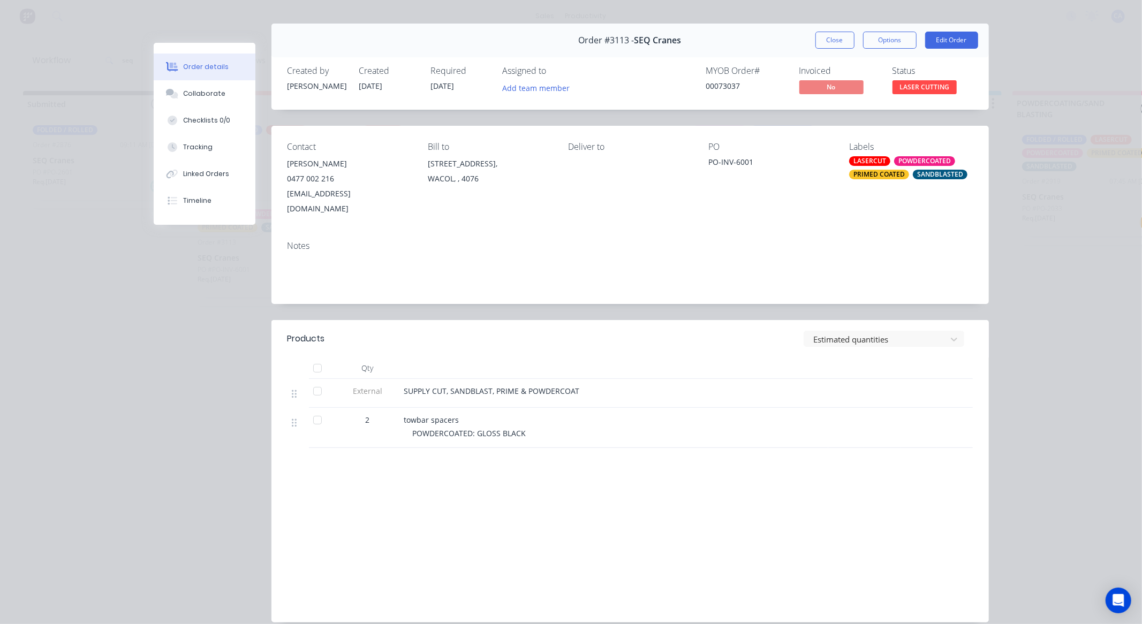
scroll to position [52, 0]
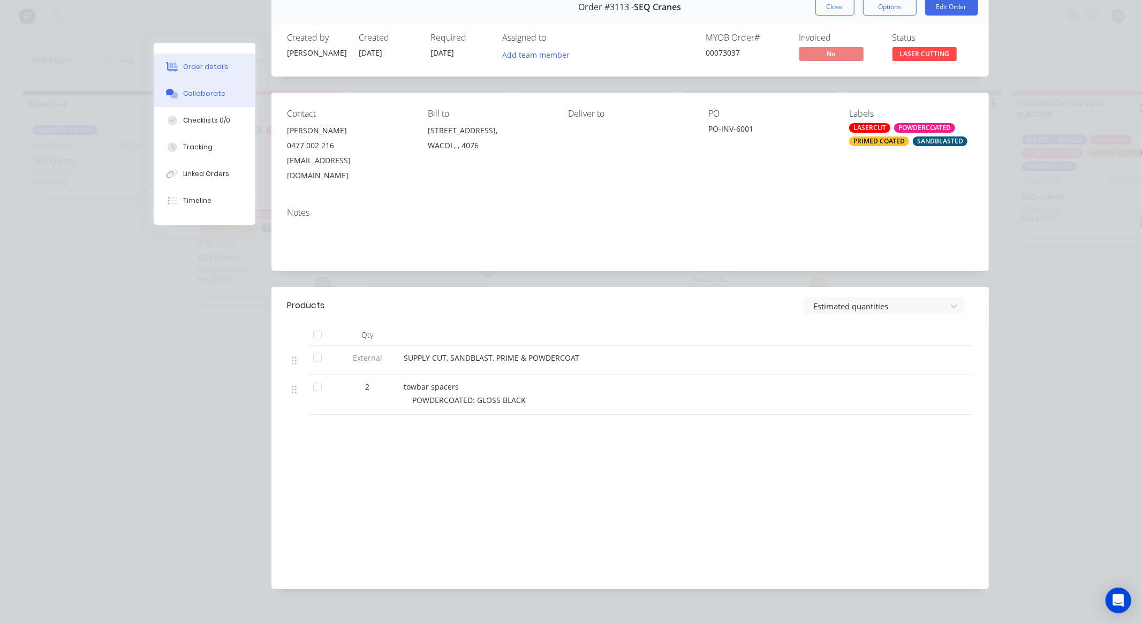
click at [208, 96] on div "Collaborate" at bounding box center [204, 94] width 42 height 10
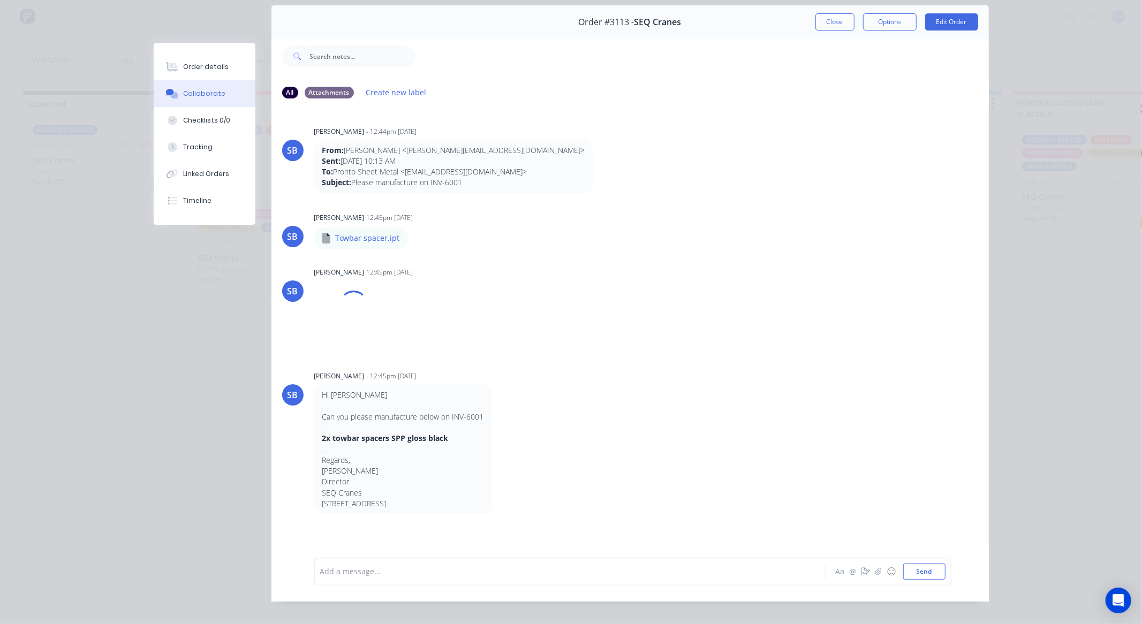
scroll to position [57, 0]
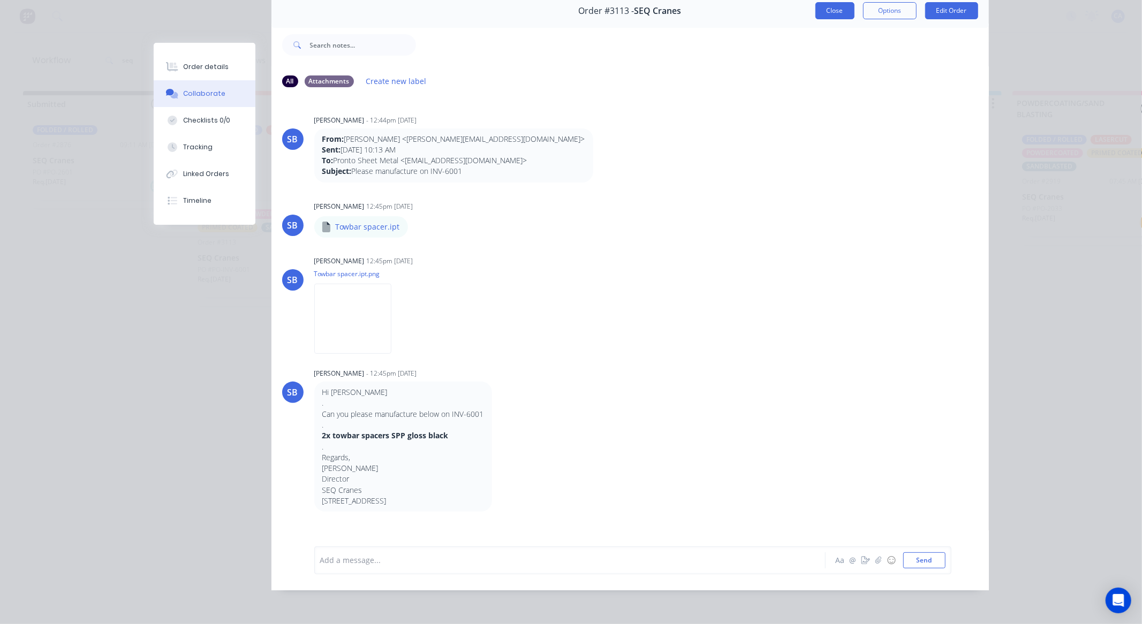
click at [831, 9] on button "Close" at bounding box center [834, 10] width 39 height 17
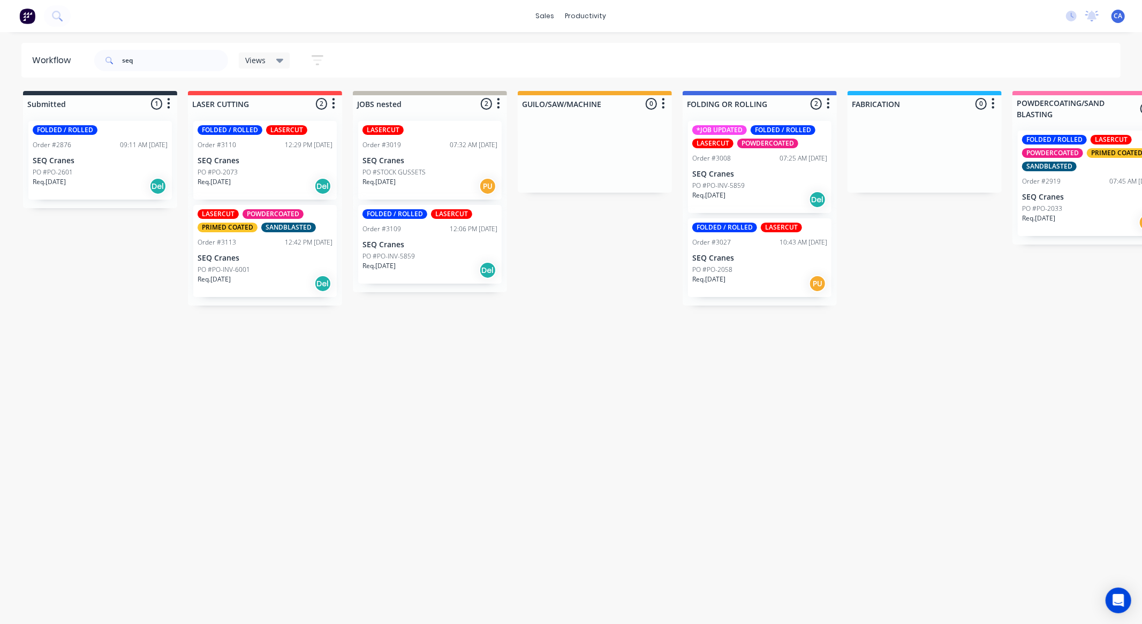
click at [102, 169] on div "PO #PO-2601" at bounding box center [100, 173] width 135 height 10
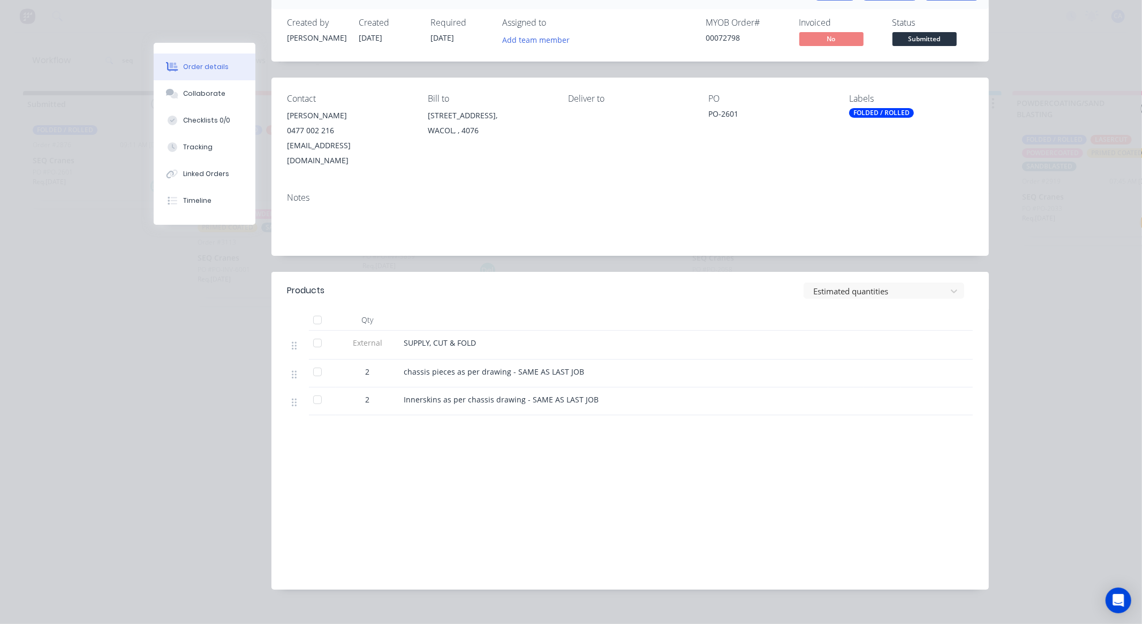
scroll to position [70, 0]
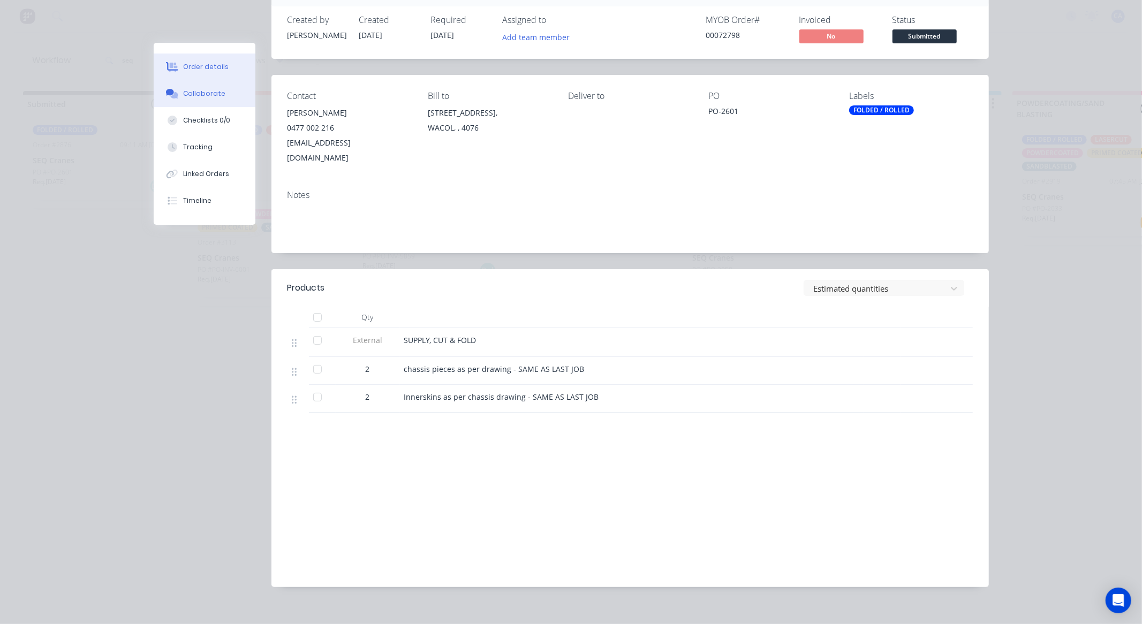
click at [194, 90] on div "Collaborate" at bounding box center [204, 94] width 42 height 10
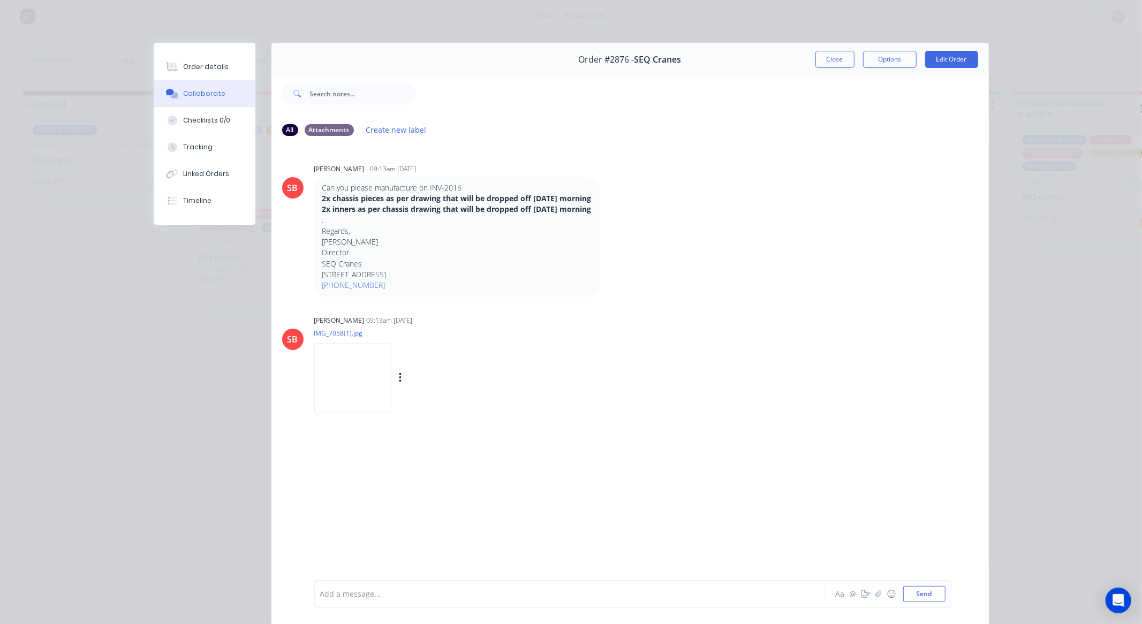
click at [375, 355] on img at bounding box center [352, 378] width 77 height 70
click at [826, 54] on button "Close" at bounding box center [834, 59] width 39 height 17
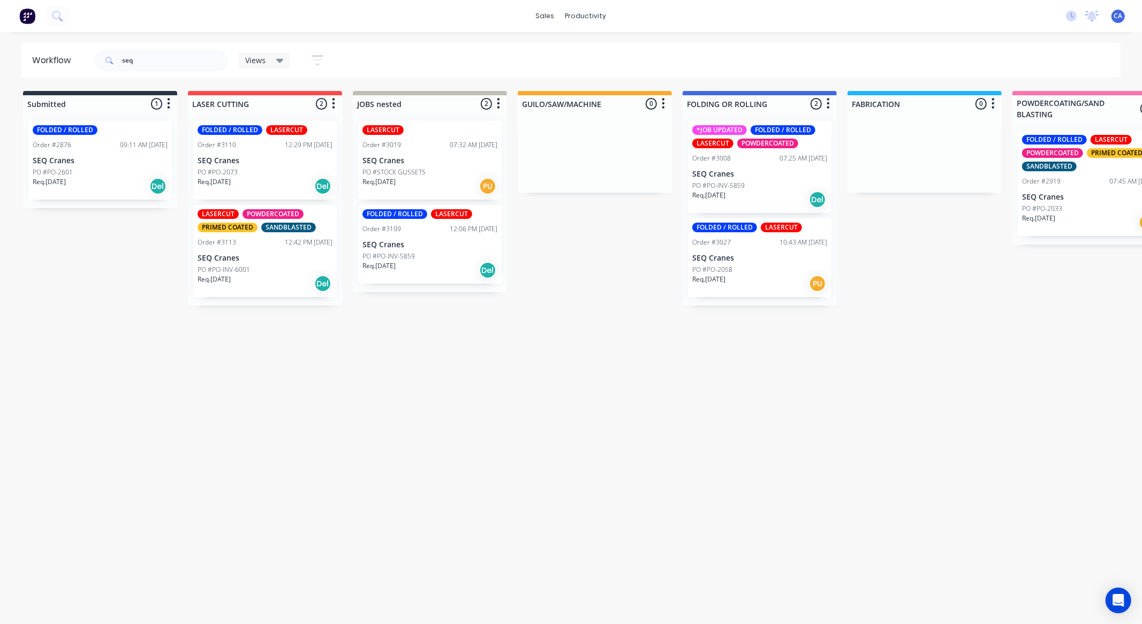
click at [426, 256] on div "PO #PO-INV-5859" at bounding box center [429, 257] width 135 height 10
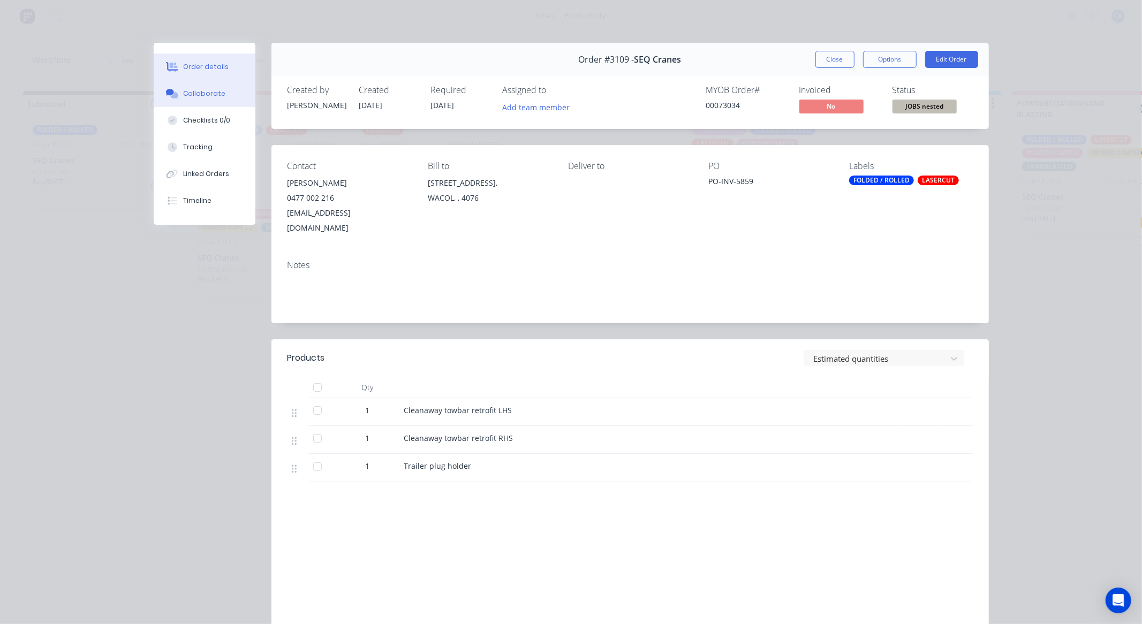
click at [198, 86] on button "Collaborate" at bounding box center [205, 93] width 102 height 27
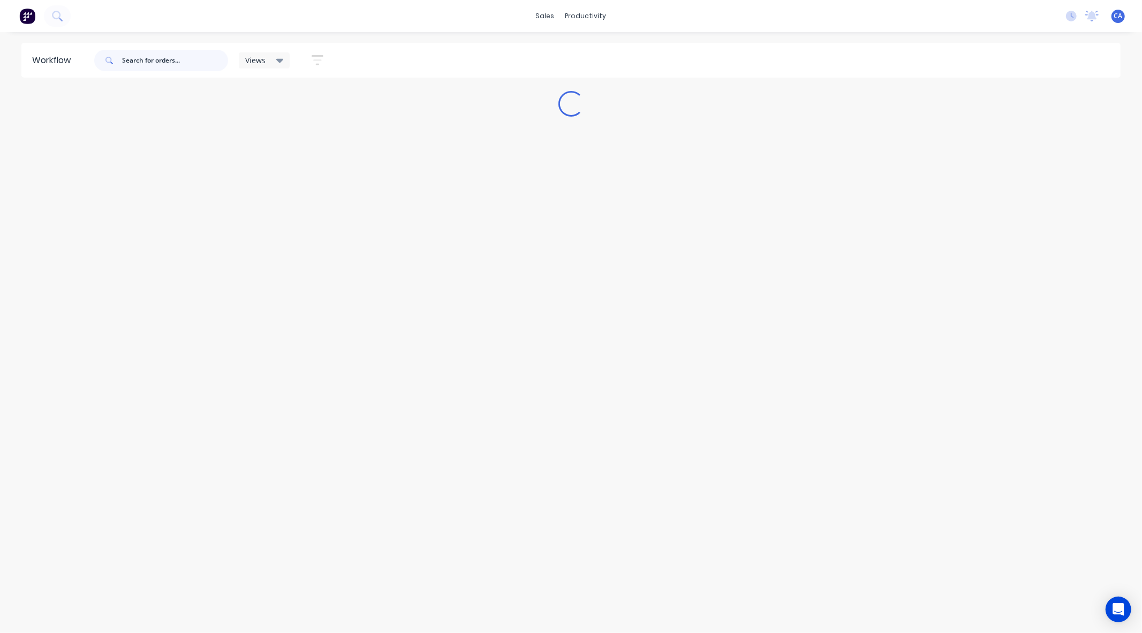
click at [150, 62] on input "text" at bounding box center [175, 60] width 106 height 21
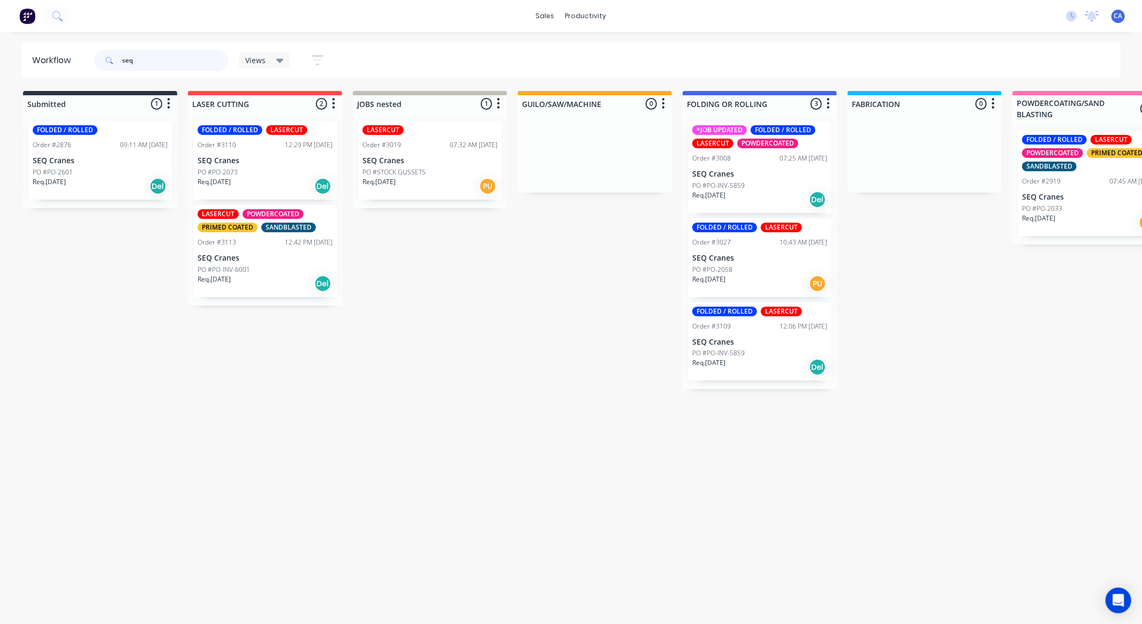
type input "seq"
click at [750, 349] on div "PO #PO-INV-5859" at bounding box center [759, 354] width 135 height 10
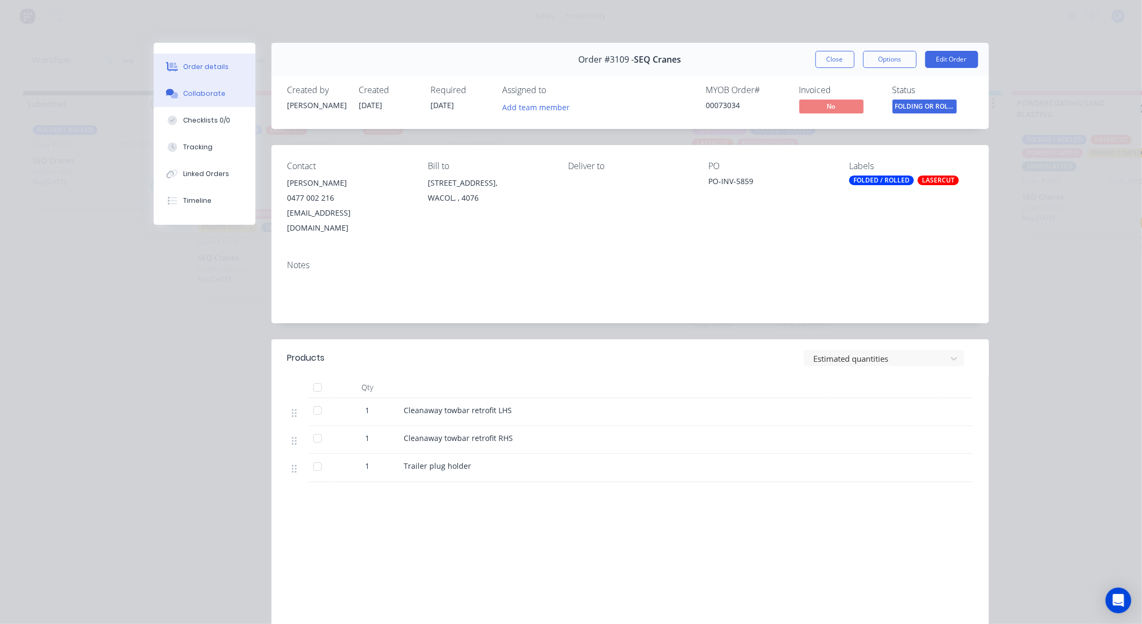
click at [207, 95] on div "Collaborate" at bounding box center [204, 94] width 42 height 10
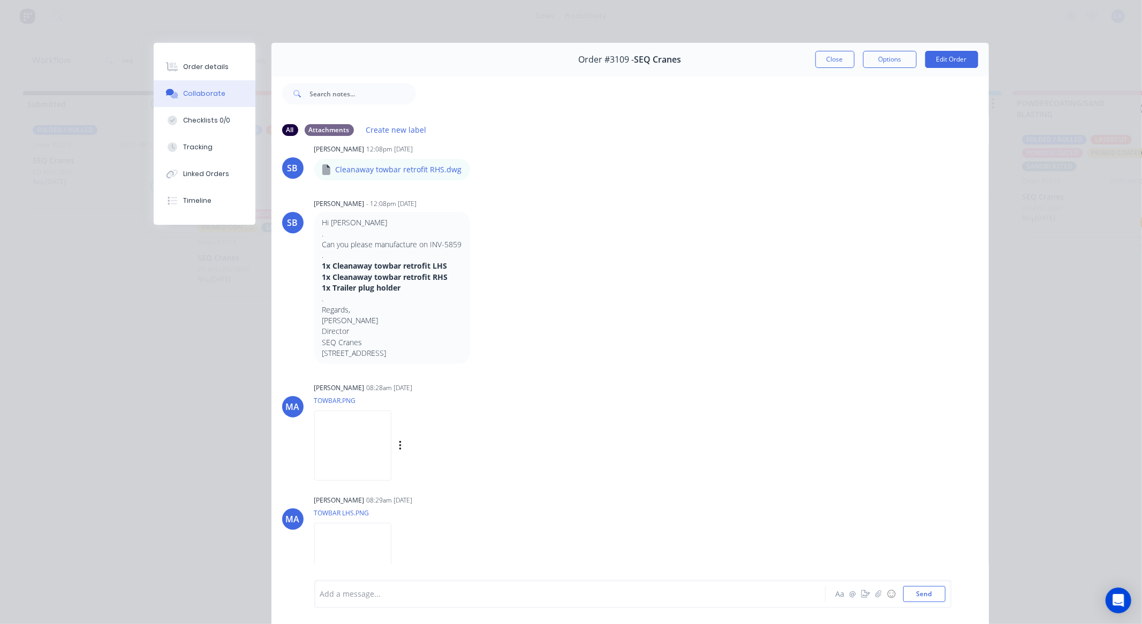
scroll to position [334, 0]
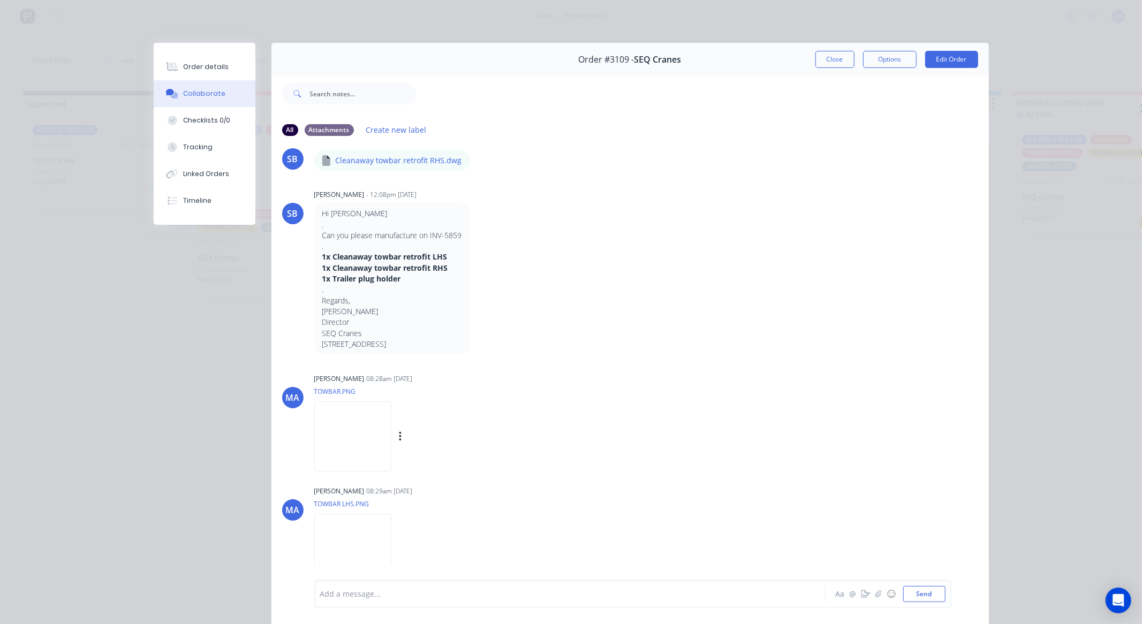
click at [363, 439] on img at bounding box center [352, 437] width 77 height 70
click at [208, 141] on button "Tracking" at bounding box center [205, 147] width 102 height 27
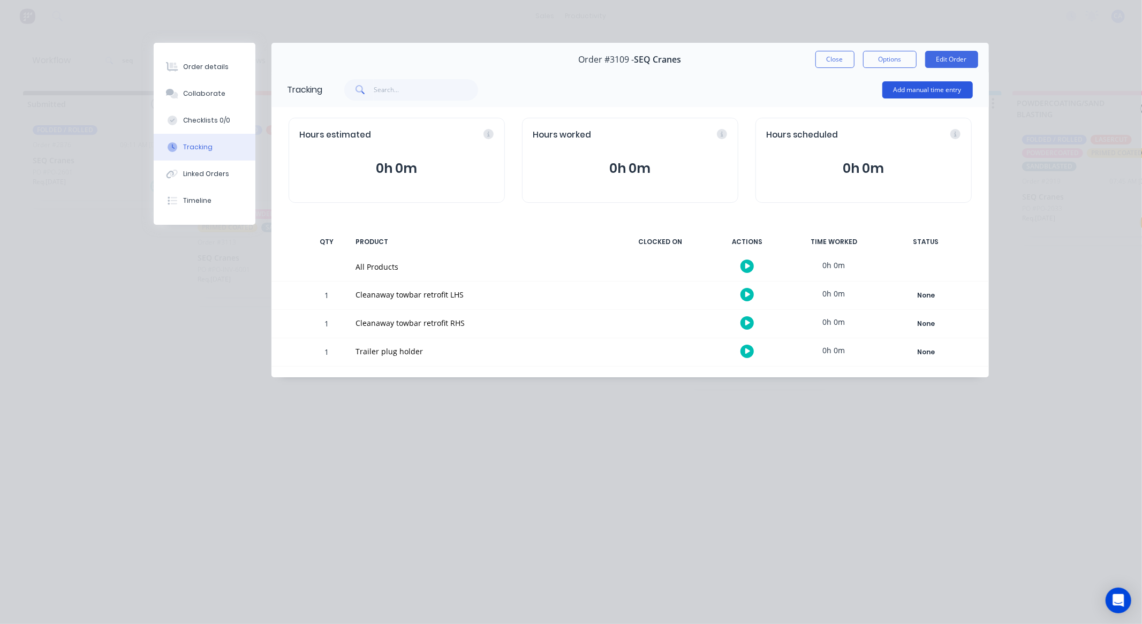
click at [910, 92] on button "Add manual time entry" at bounding box center [927, 89] width 90 height 17
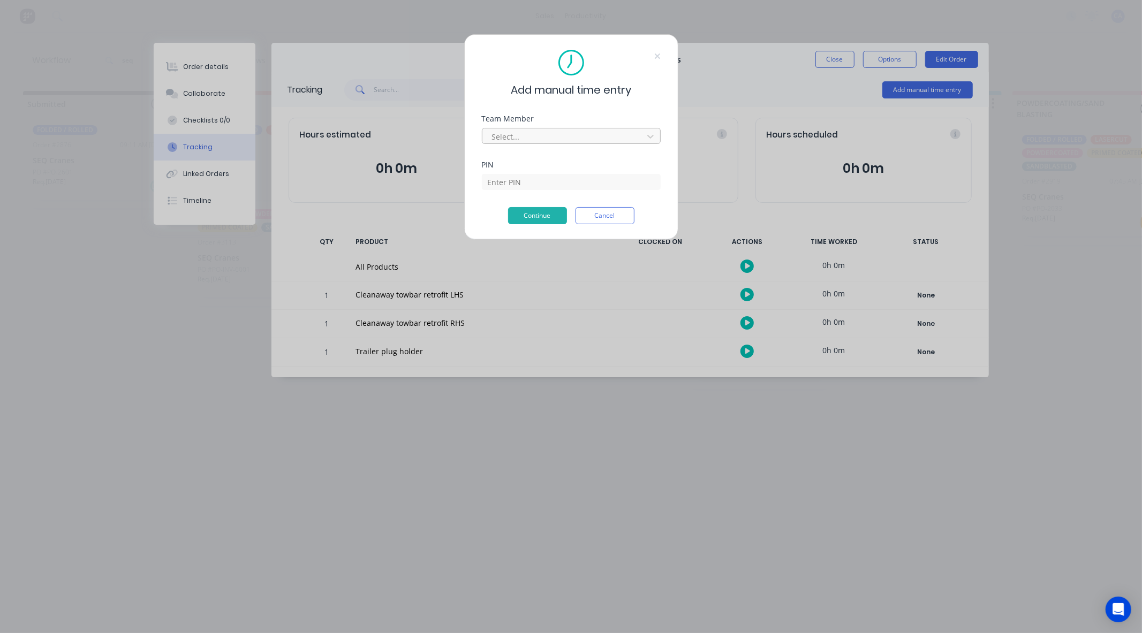
click at [546, 136] on div at bounding box center [564, 136] width 147 height 13
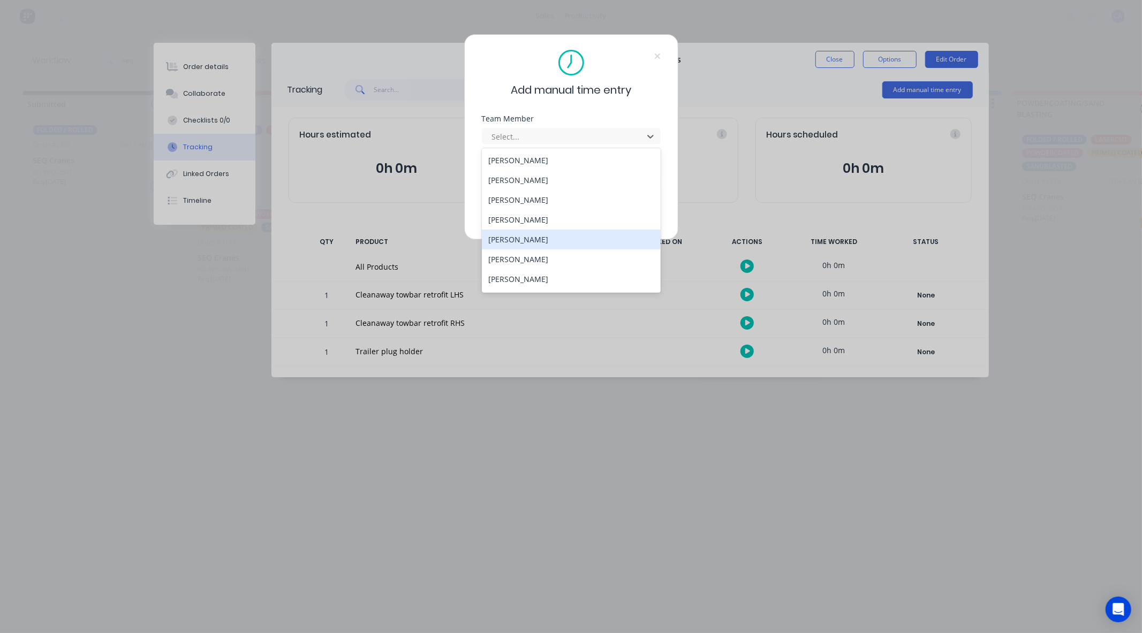
click at [515, 241] on div "Gerard Moller" at bounding box center [571, 240] width 179 height 20
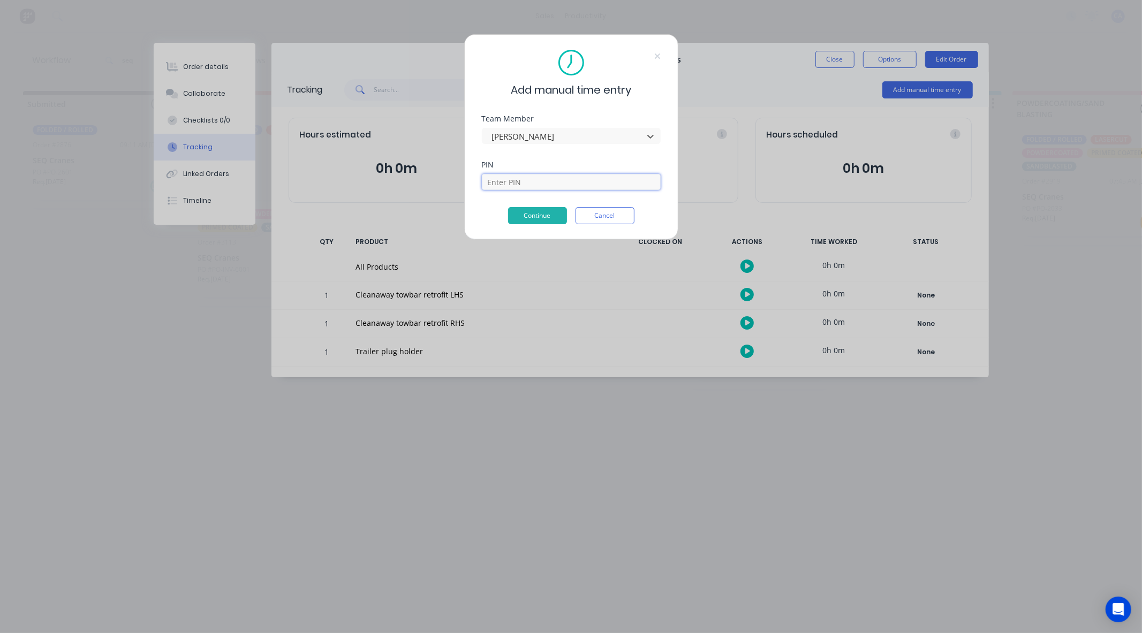
click at [523, 182] on input at bounding box center [571, 182] width 179 height 16
type input "3699"
click at [547, 218] on button "Continue" at bounding box center [537, 215] width 59 height 17
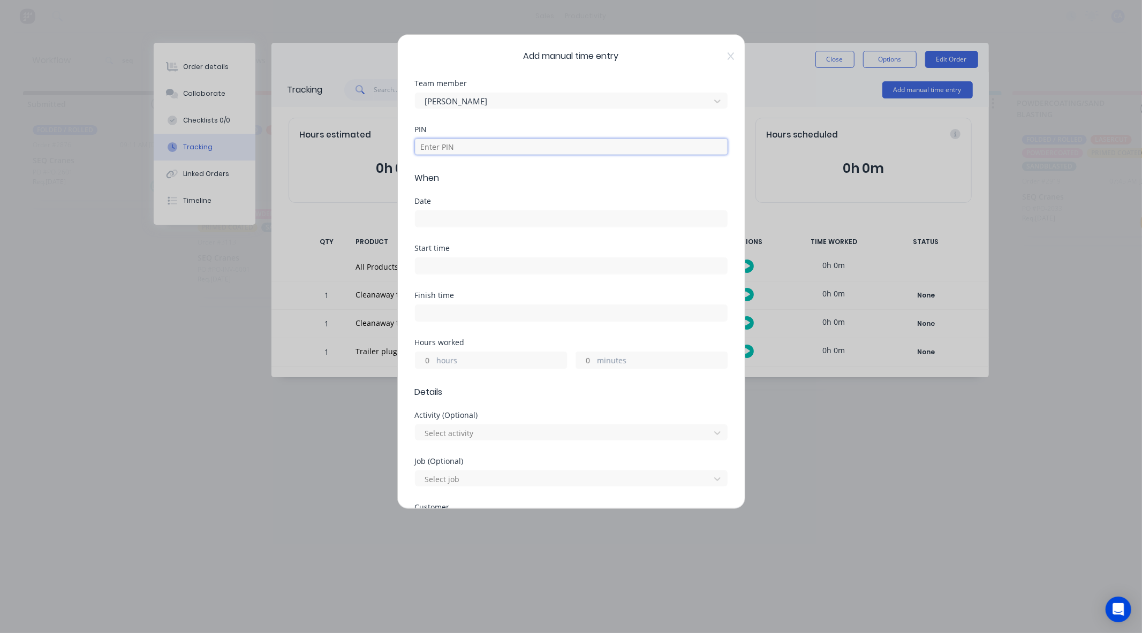
drag, startPoint x: 442, startPoint y: 145, endPoint x: 449, endPoint y: 146, distance: 6.6
click at [443, 145] on input at bounding box center [571, 147] width 313 height 16
type input "3699"
click at [438, 215] on input at bounding box center [571, 219] width 312 height 16
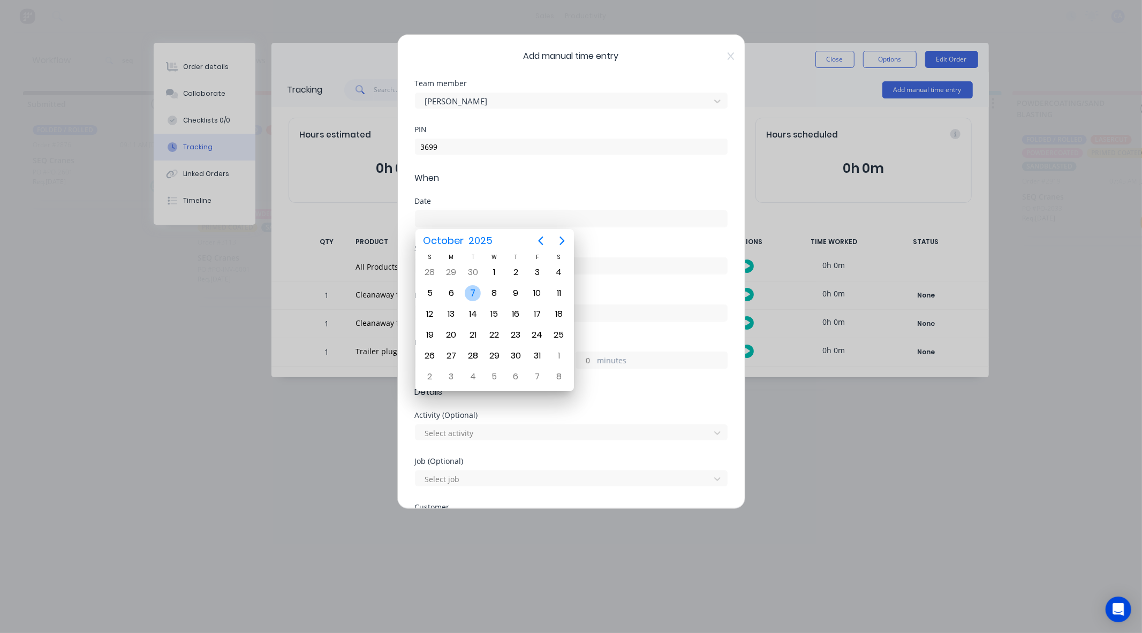
click at [468, 290] on div "7" at bounding box center [473, 293] width 16 height 16
type input "07/10/2025"
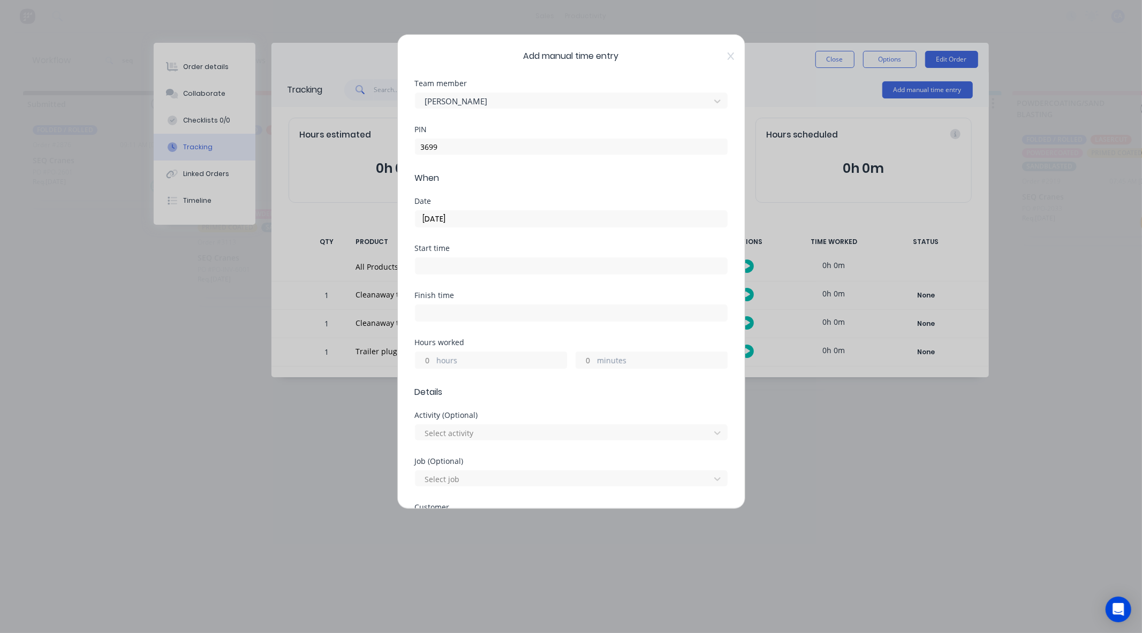
drag, startPoint x: 583, startPoint y: 362, endPoint x: 574, endPoint y: 355, distance: 11.0
click at [583, 362] on input "minutes" at bounding box center [585, 360] width 19 height 16
type input "20"
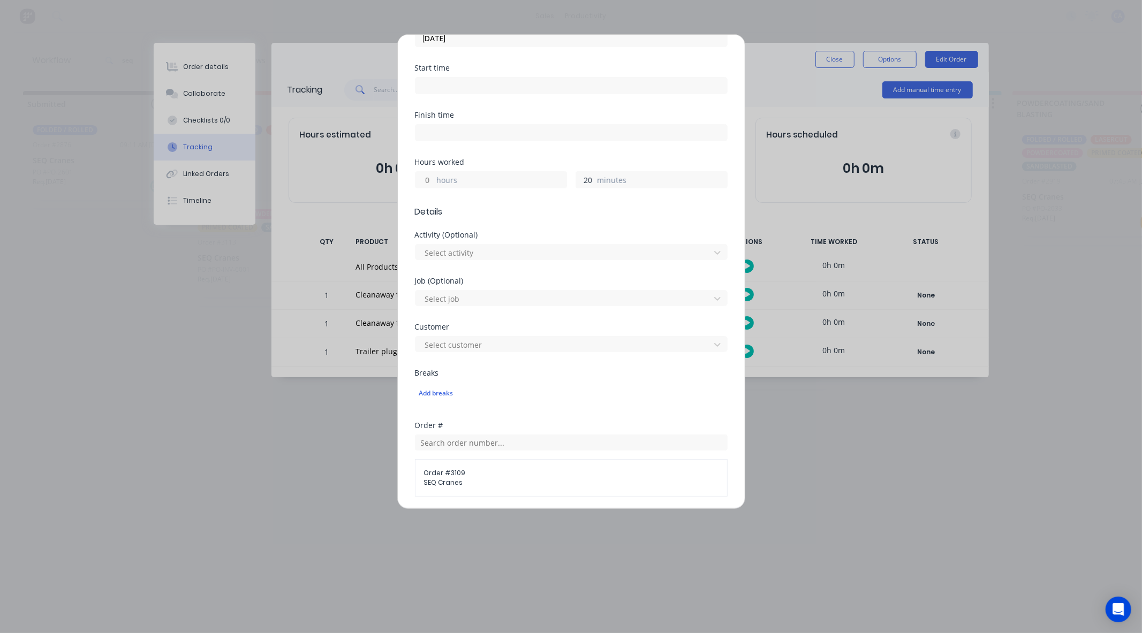
scroll to position [387, 0]
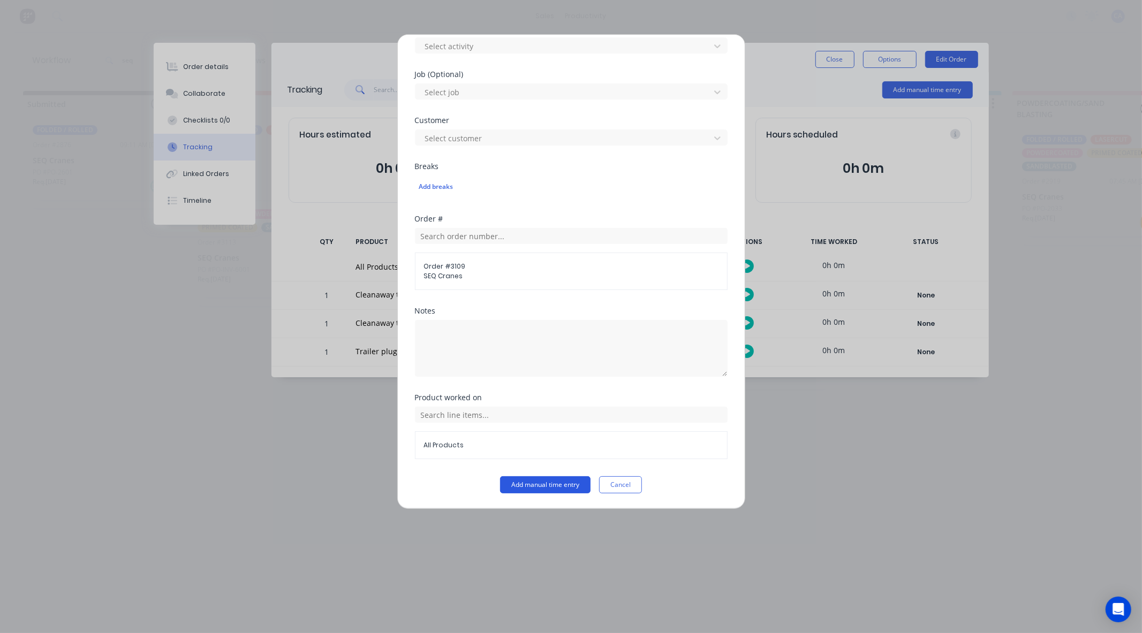
click at [549, 493] on button "Add manual time entry" at bounding box center [545, 485] width 90 height 17
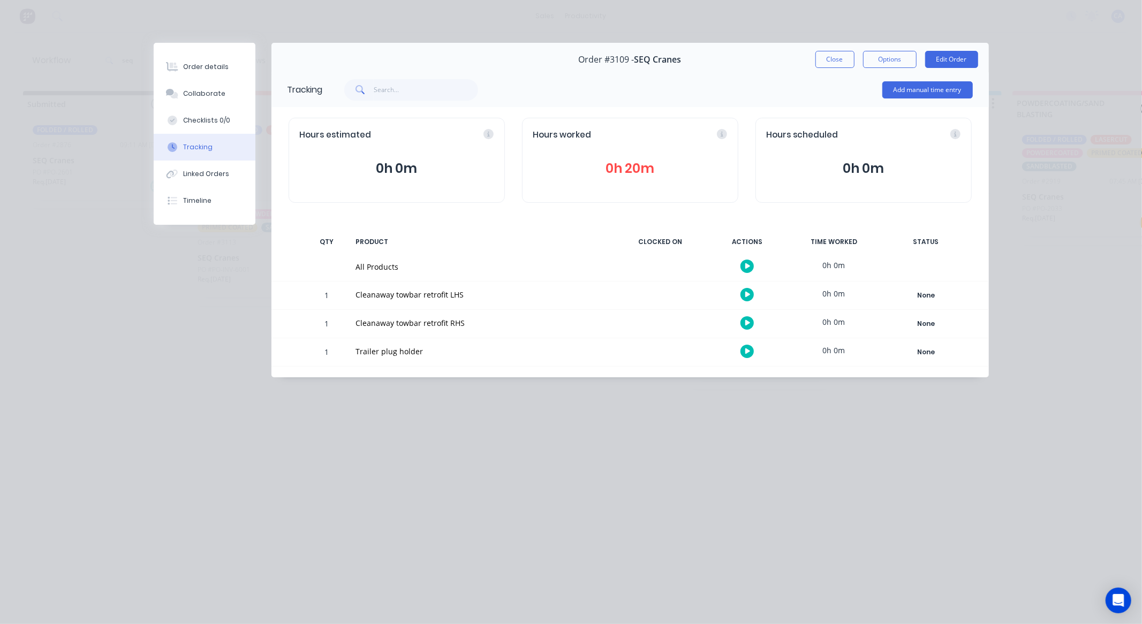
drag, startPoint x: 837, startPoint y: 56, endPoint x: 829, endPoint y: 57, distance: 8.2
click at [836, 56] on button "Close" at bounding box center [834, 59] width 39 height 17
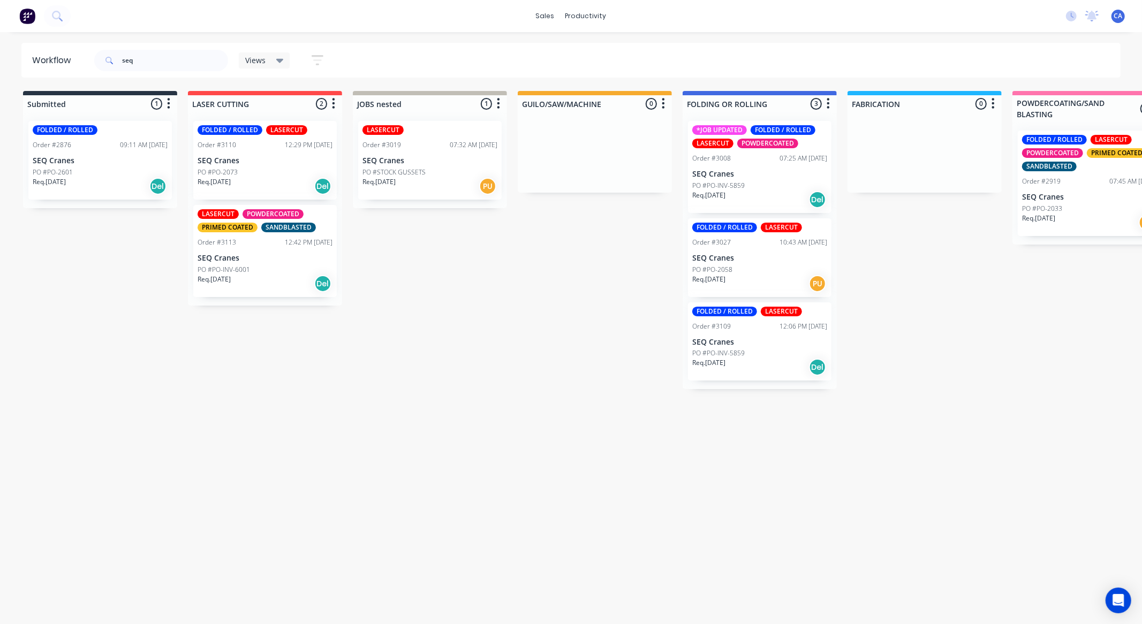
click at [755, 270] on div "PO #PO-2058" at bounding box center [759, 270] width 135 height 10
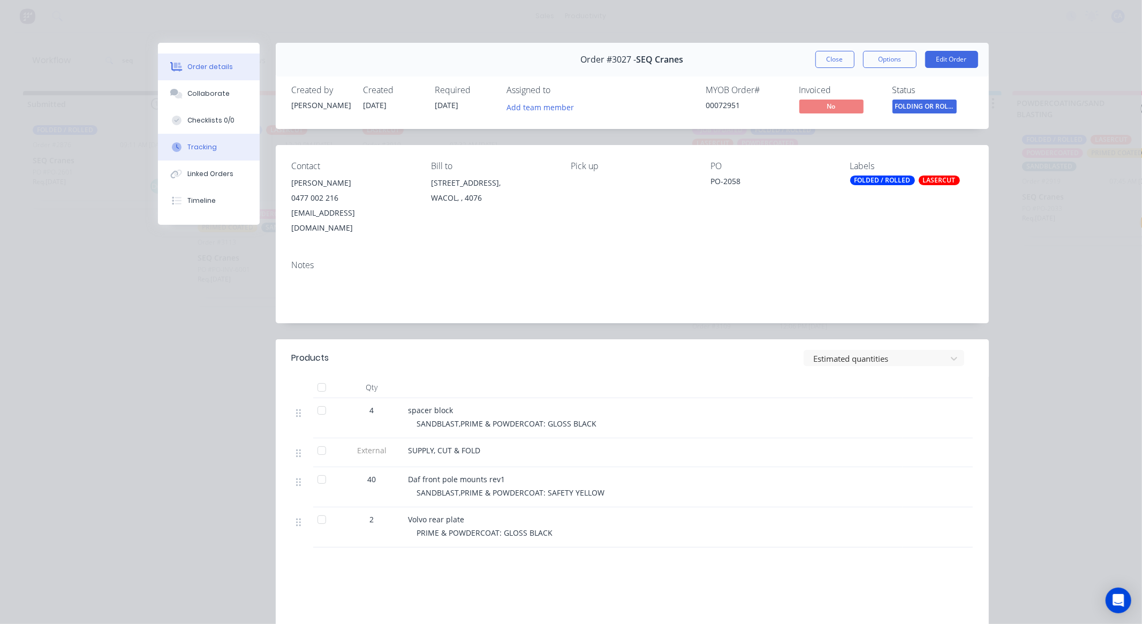
click at [222, 148] on button "Tracking" at bounding box center [209, 147] width 102 height 27
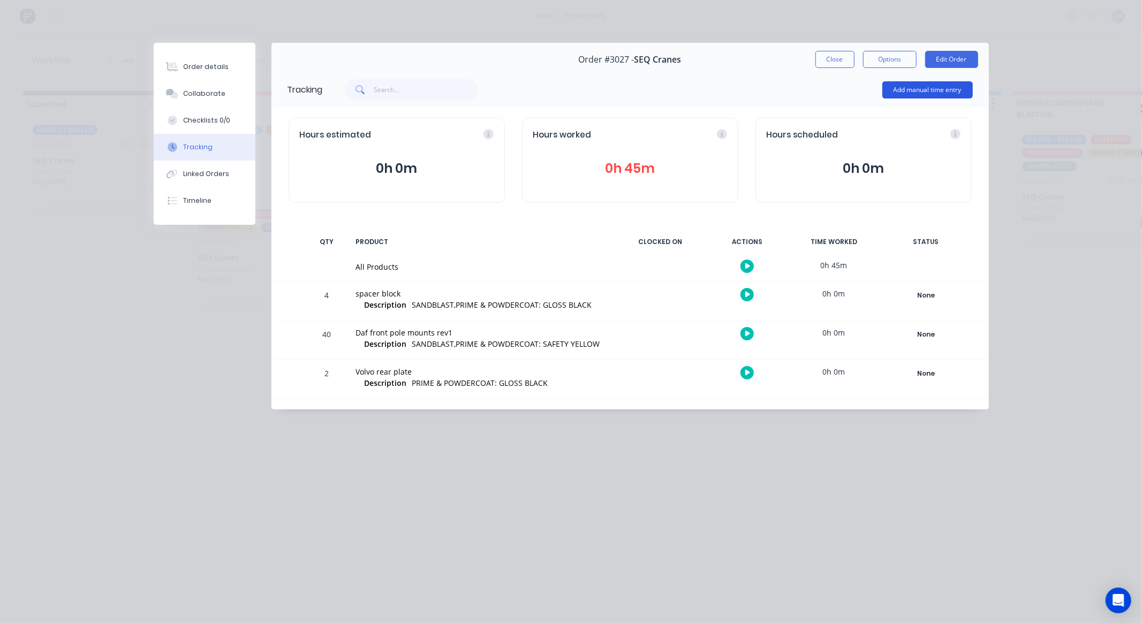
click at [906, 86] on button "Add manual time entry" at bounding box center [927, 89] width 90 height 17
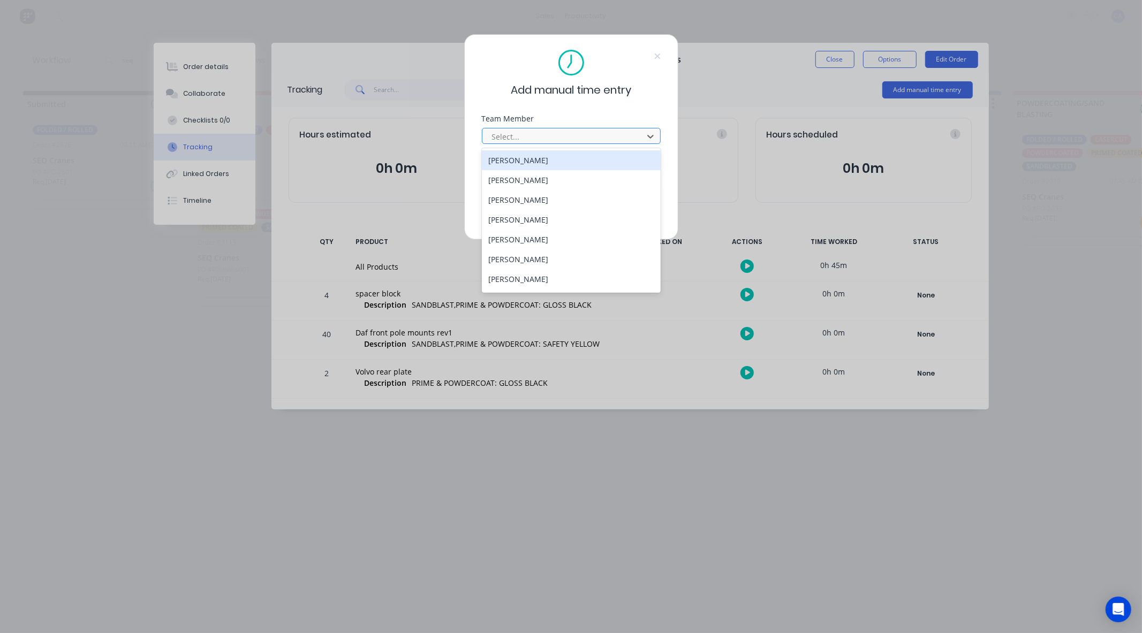
click at [547, 137] on div at bounding box center [564, 136] width 147 height 13
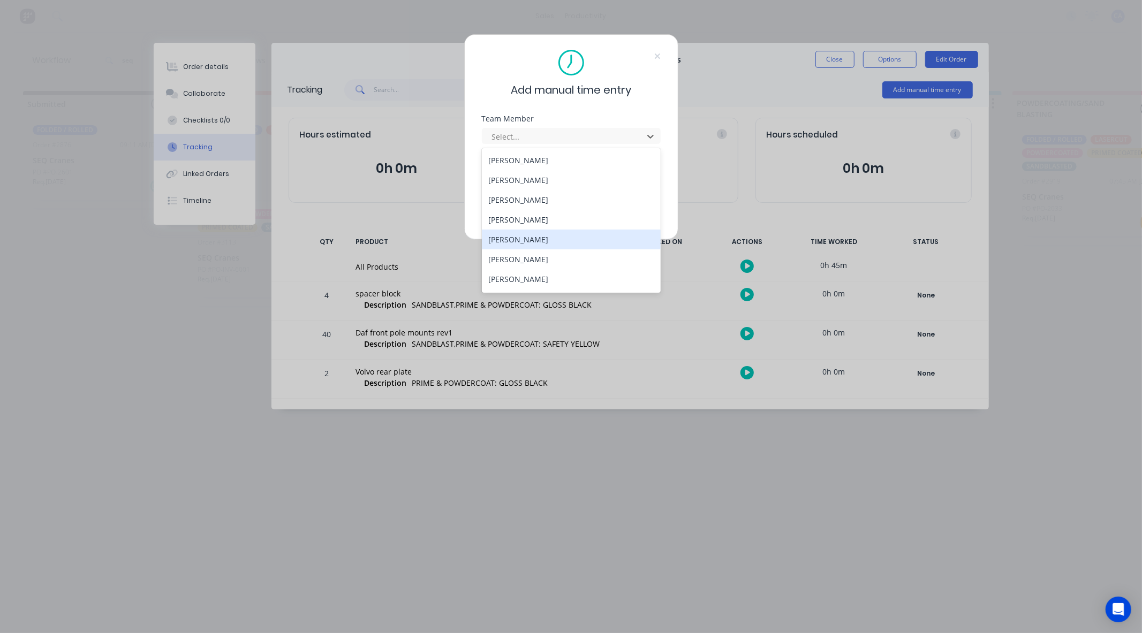
click at [520, 239] on div "Gerard Moller" at bounding box center [571, 240] width 179 height 20
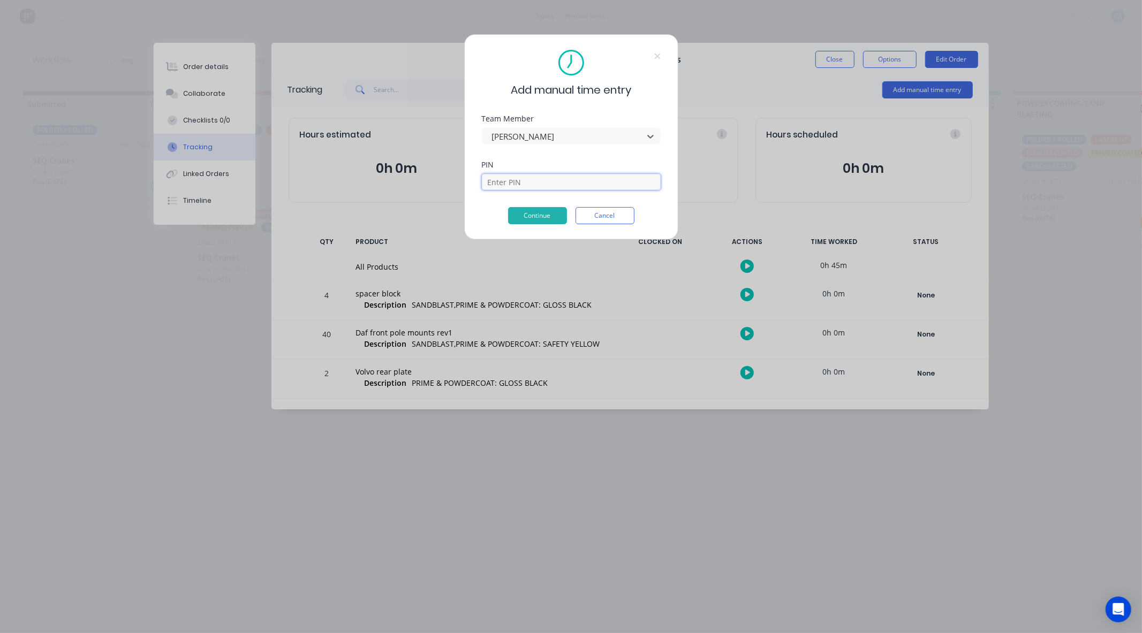
drag, startPoint x: 532, startPoint y: 183, endPoint x: 538, endPoint y: 186, distance: 7.0
click at [532, 183] on input at bounding box center [571, 182] width 179 height 16
type input "3699"
click at [541, 218] on button "Continue" at bounding box center [537, 215] width 59 height 17
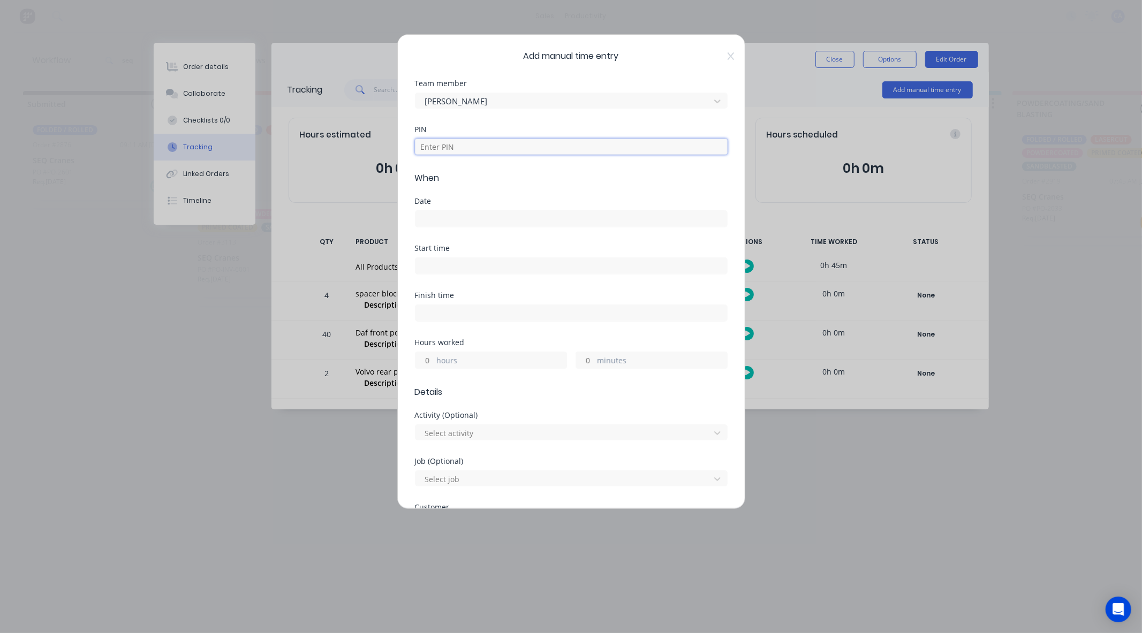
drag, startPoint x: 446, startPoint y: 150, endPoint x: 451, endPoint y: 153, distance: 5.5
click at [446, 150] on input at bounding box center [571, 147] width 313 height 16
type input "3699"
click at [450, 220] on input at bounding box center [571, 219] width 312 height 16
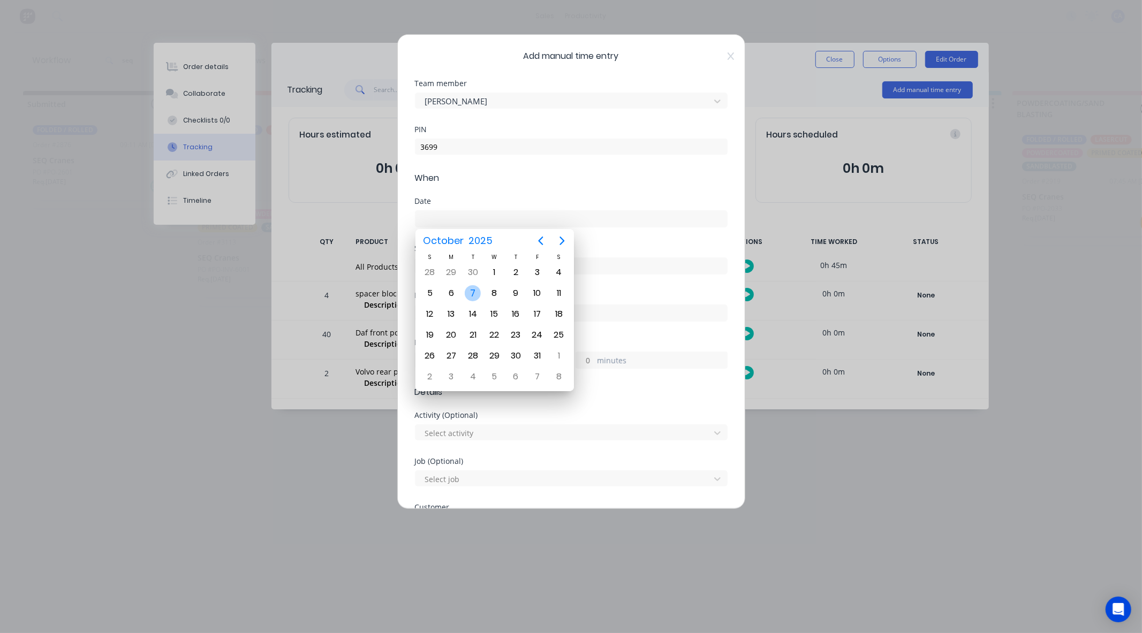
drag, startPoint x: 475, startPoint y: 292, endPoint x: 594, endPoint y: 355, distance: 135.1
click at [477, 291] on div "7" at bounding box center [473, 293] width 16 height 16
type input "07/10/2025"
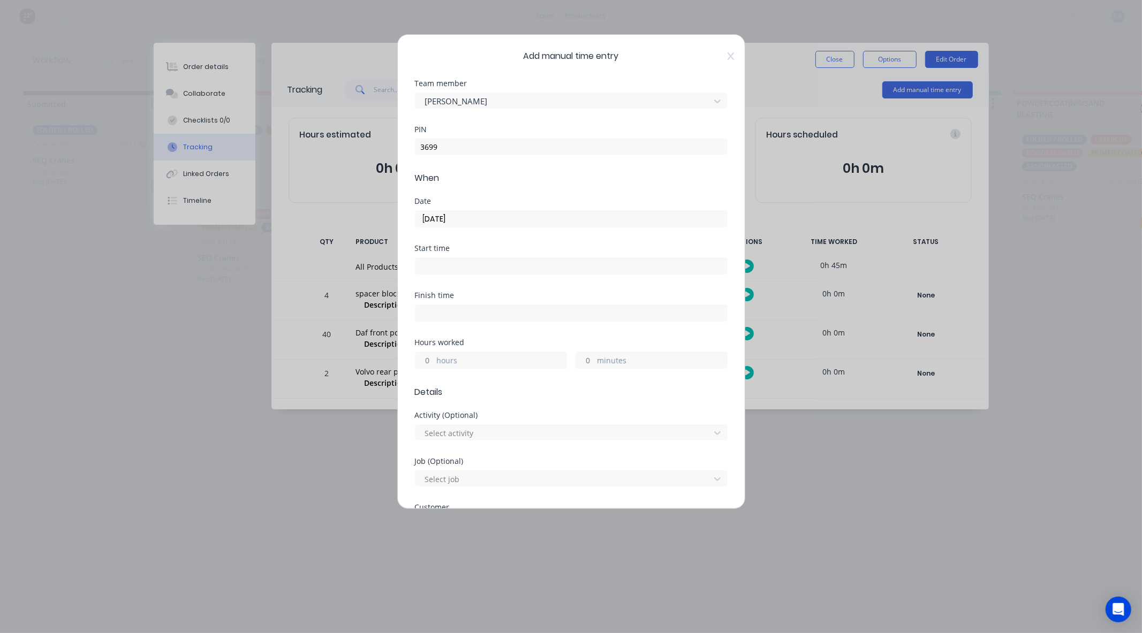
click at [429, 361] on input "hours" at bounding box center [424, 360] width 19 height 16
type input "1"
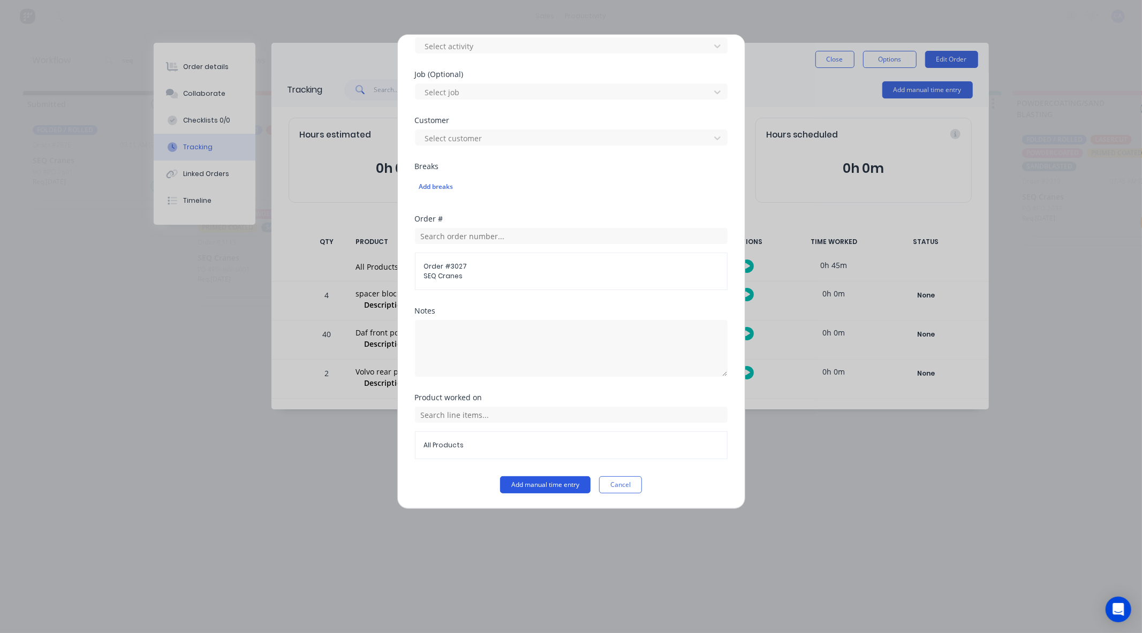
click at [534, 482] on button "Add manual time entry" at bounding box center [545, 485] width 90 height 17
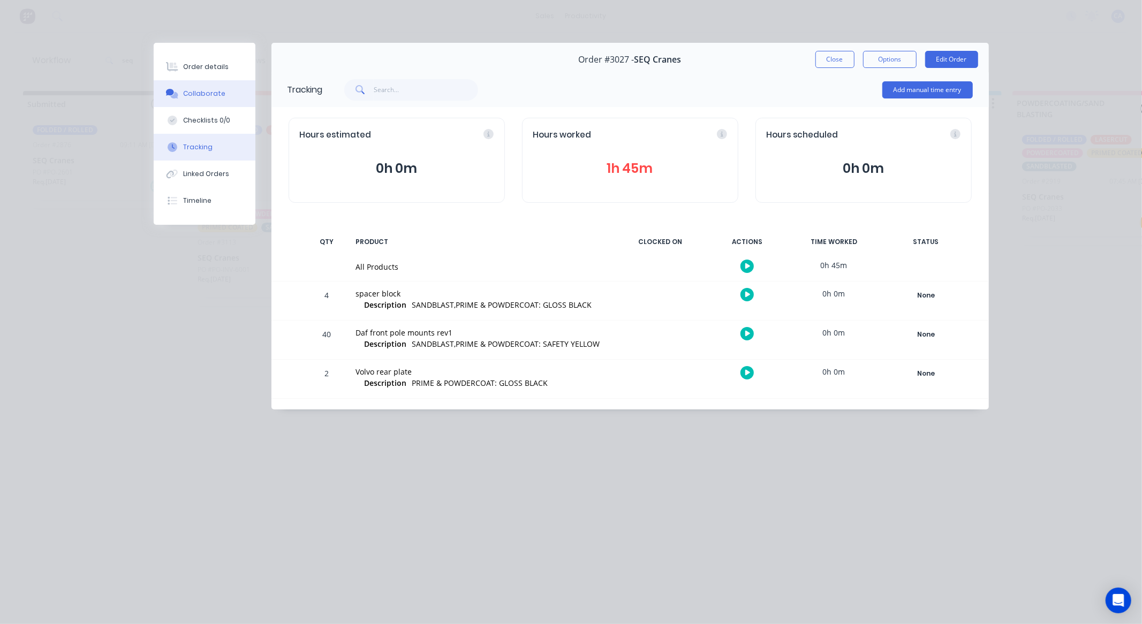
click at [223, 86] on button "Collaborate" at bounding box center [205, 93] width 102 height 27
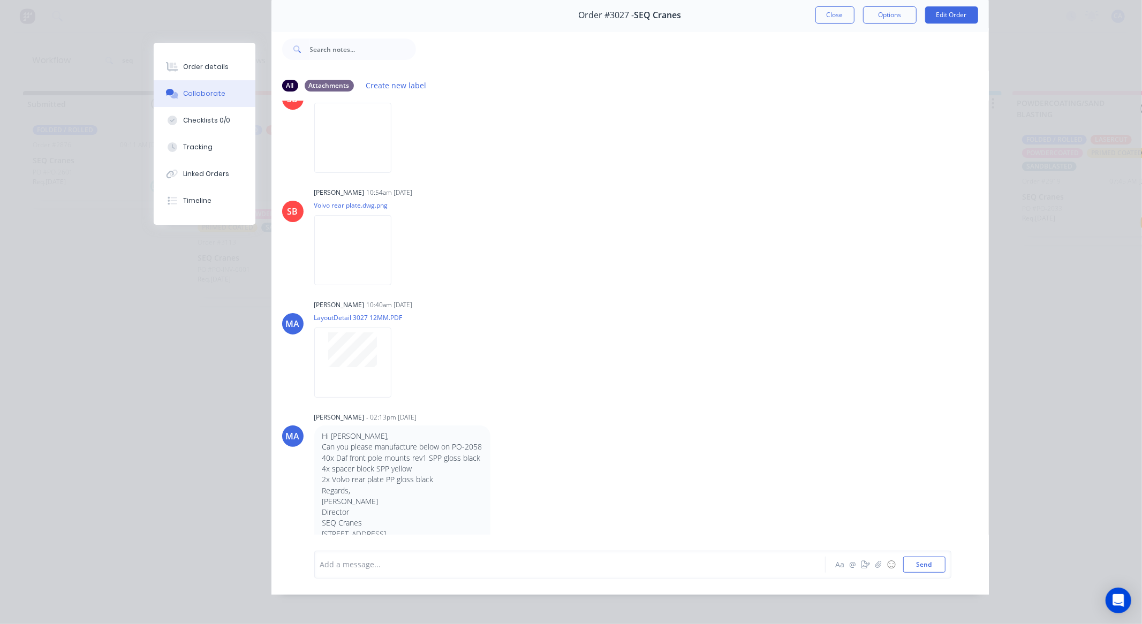
scroll to position [57, 0]
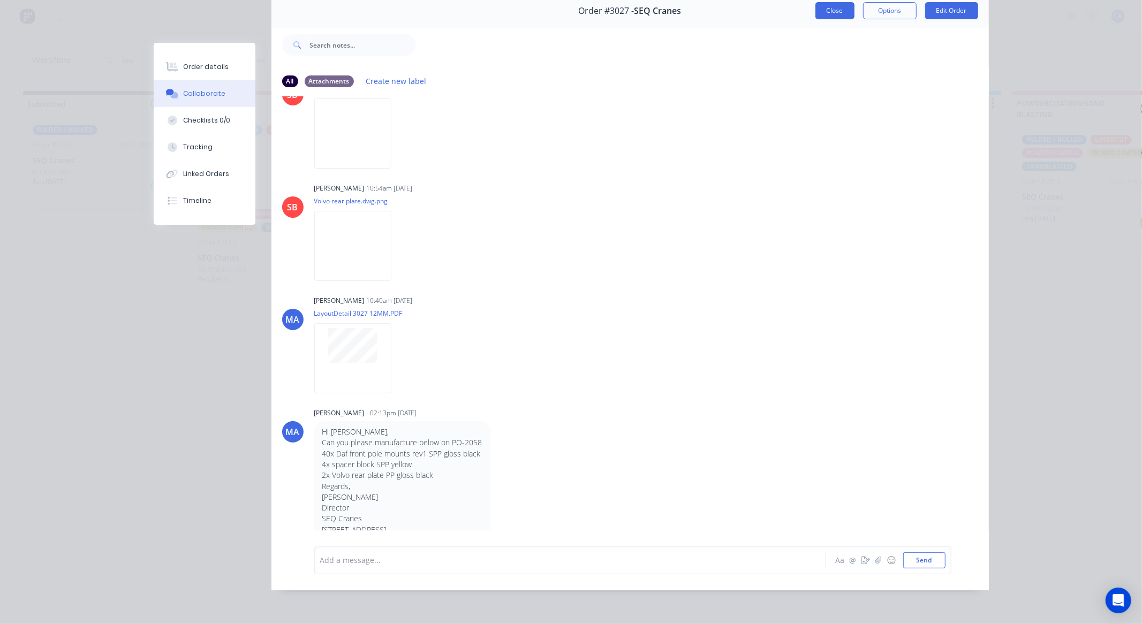
click at [839, 6] on button "Close" at bounding box center [834, 10] width 39 height 17
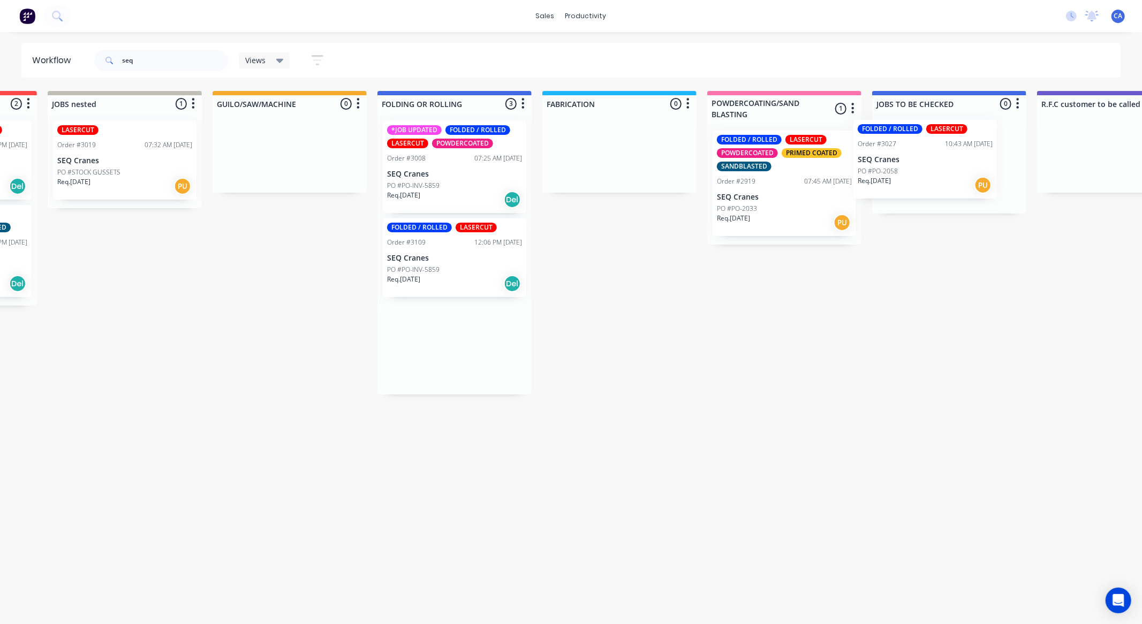
scroll to position [0, 317]
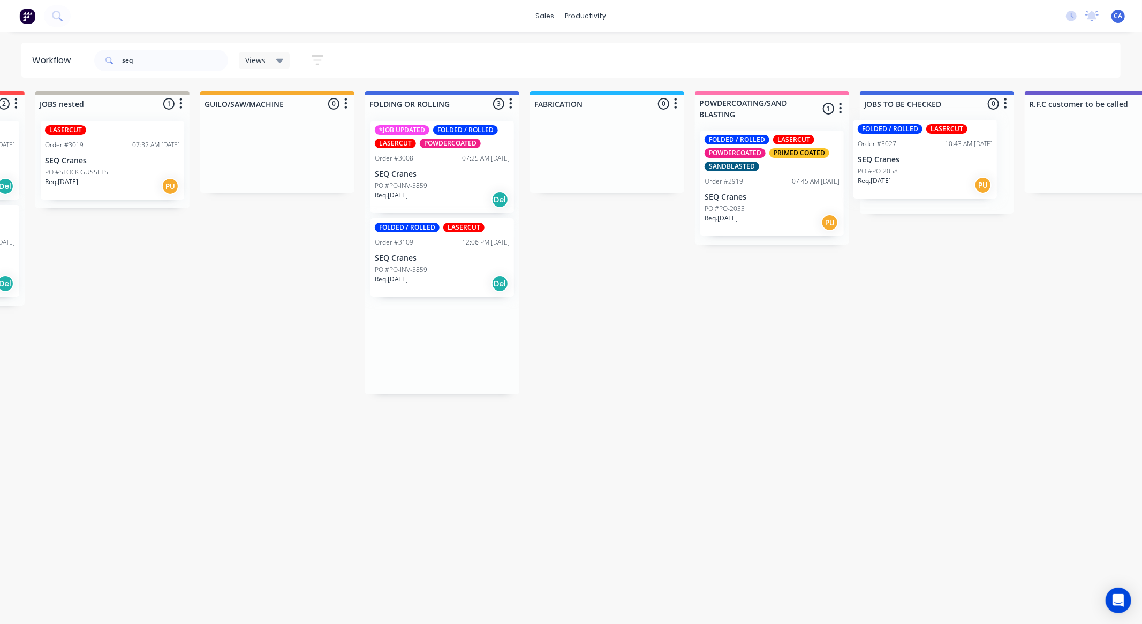
drag, startPoint x: 732, startPoint y: 263, endPoint x: 882, endPoint y: 150, distance: 187.4
click at [897, 151] on div "Submitted 1 Sort By Created date Required date Order number Customer name Most …" at bounding box center [1110, 243] width 2872 height 304
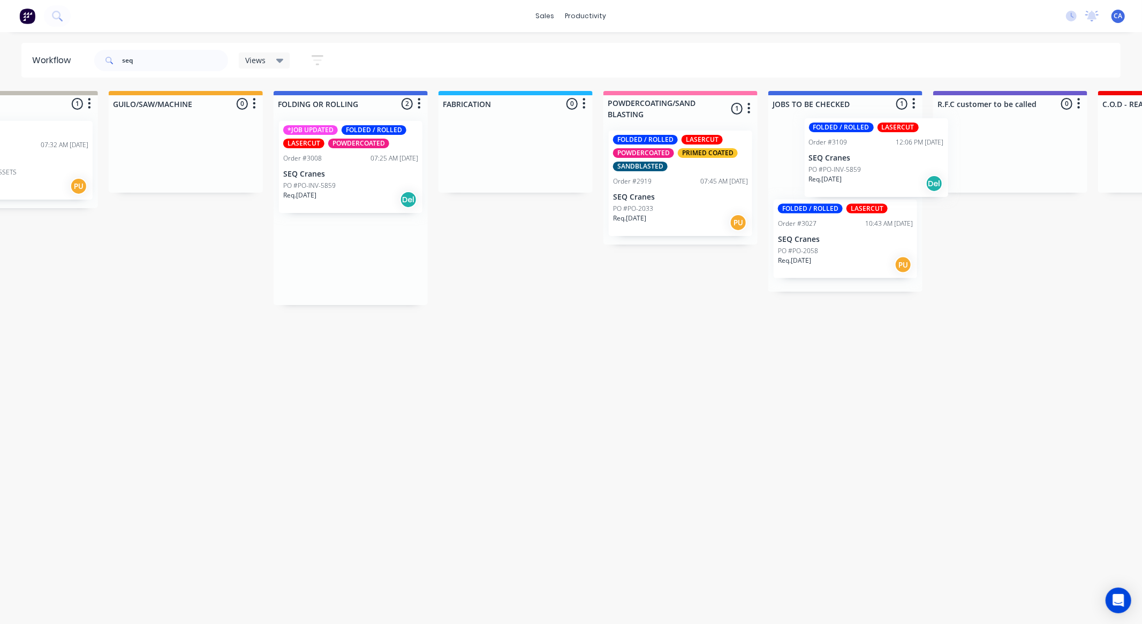
scroll to position [0, 411]
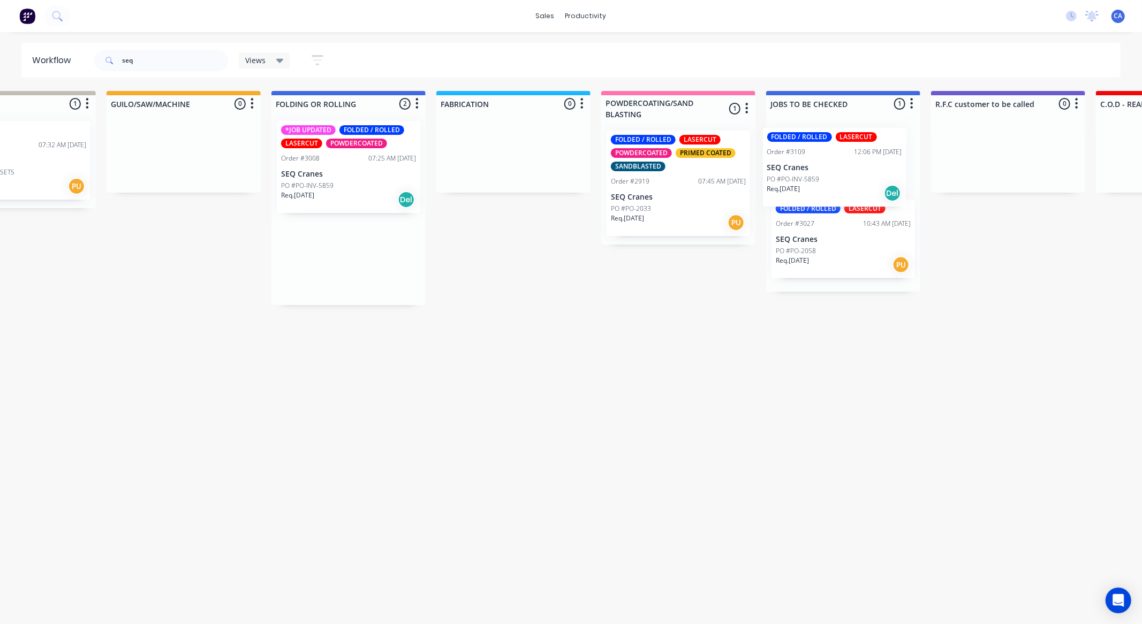
drag, startPoint x: 420, startPoint y: 281, endPoint x: 806, endPoint y: 189, distance: 396.7
click at [812, 190] on div "Submitted 1 Sort By Created date Required date Order number Customer name Most …" at bounding box center [1017, 210] width 2872 height 239
